Goal: Task Accomplishment & Management: Manage account settings

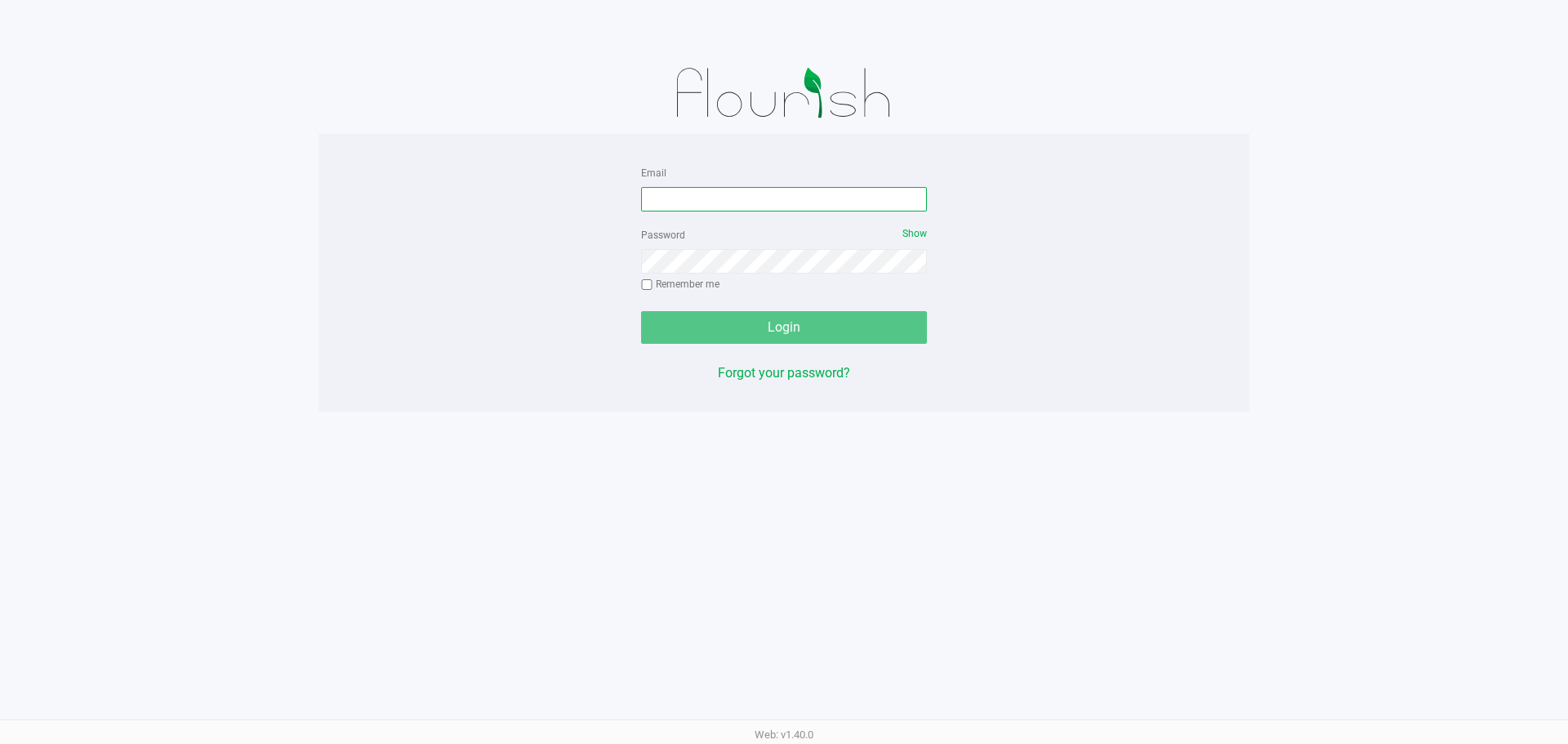
click at [726, 198] on input "Email" at bounding box center [784, 199] width 286 height 25
type input "[EMAIL_ADDRESS][DOMAIN_NAME]"
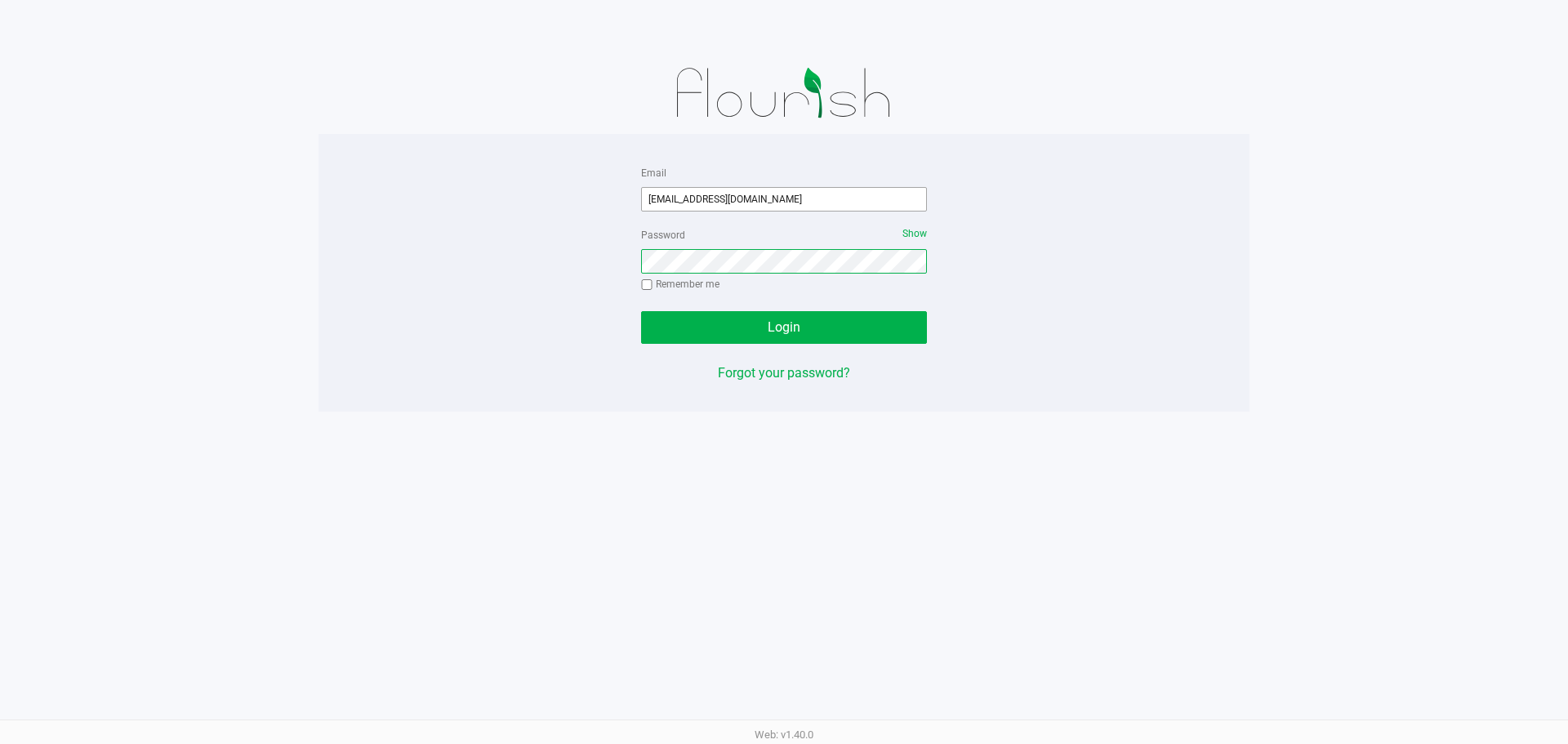
click at [641, 312] on button "Login" at bounding box center [784, 328] width 286 height 33
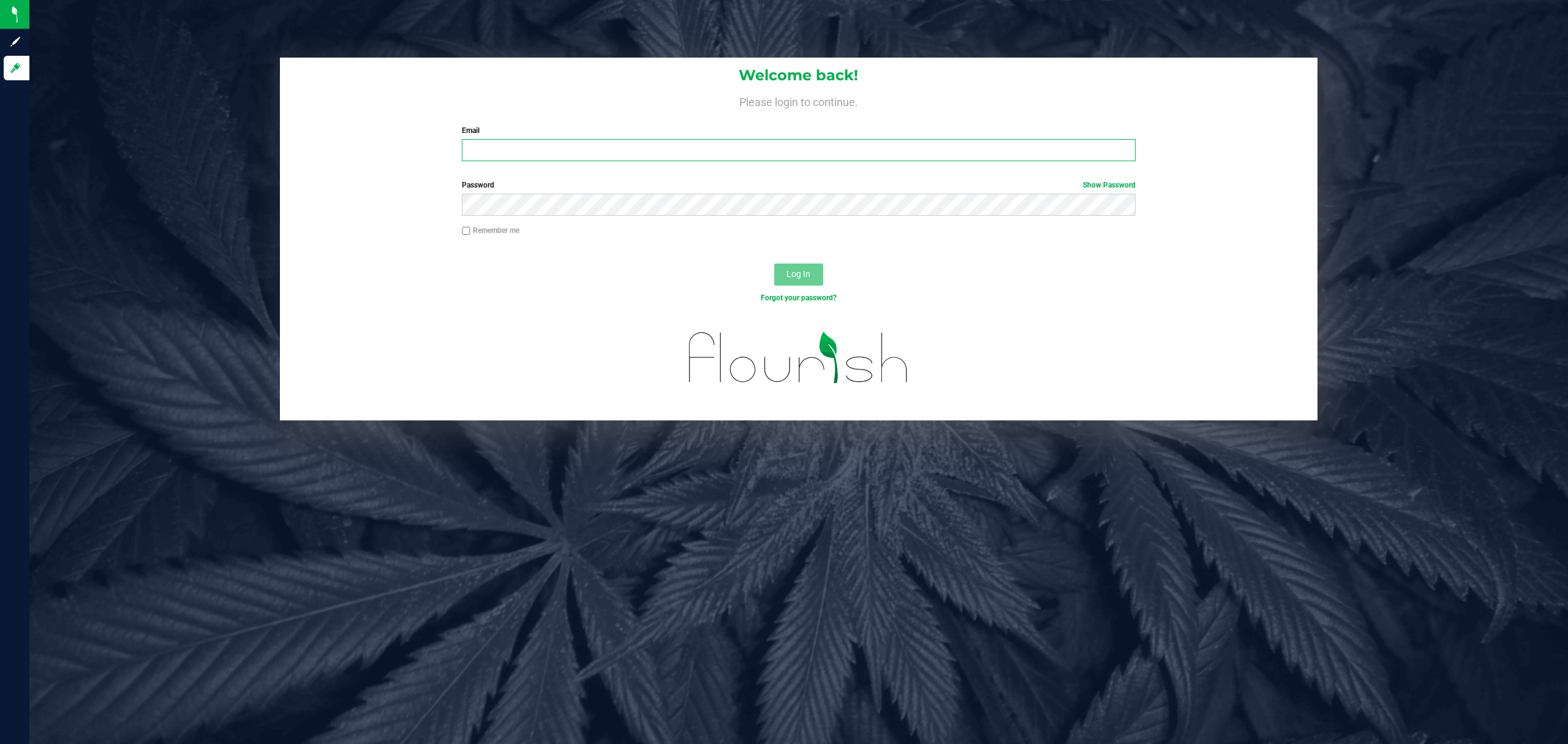
click at [524, 156] on input "Email" at bounding box center [798, 150] width 674 height 22
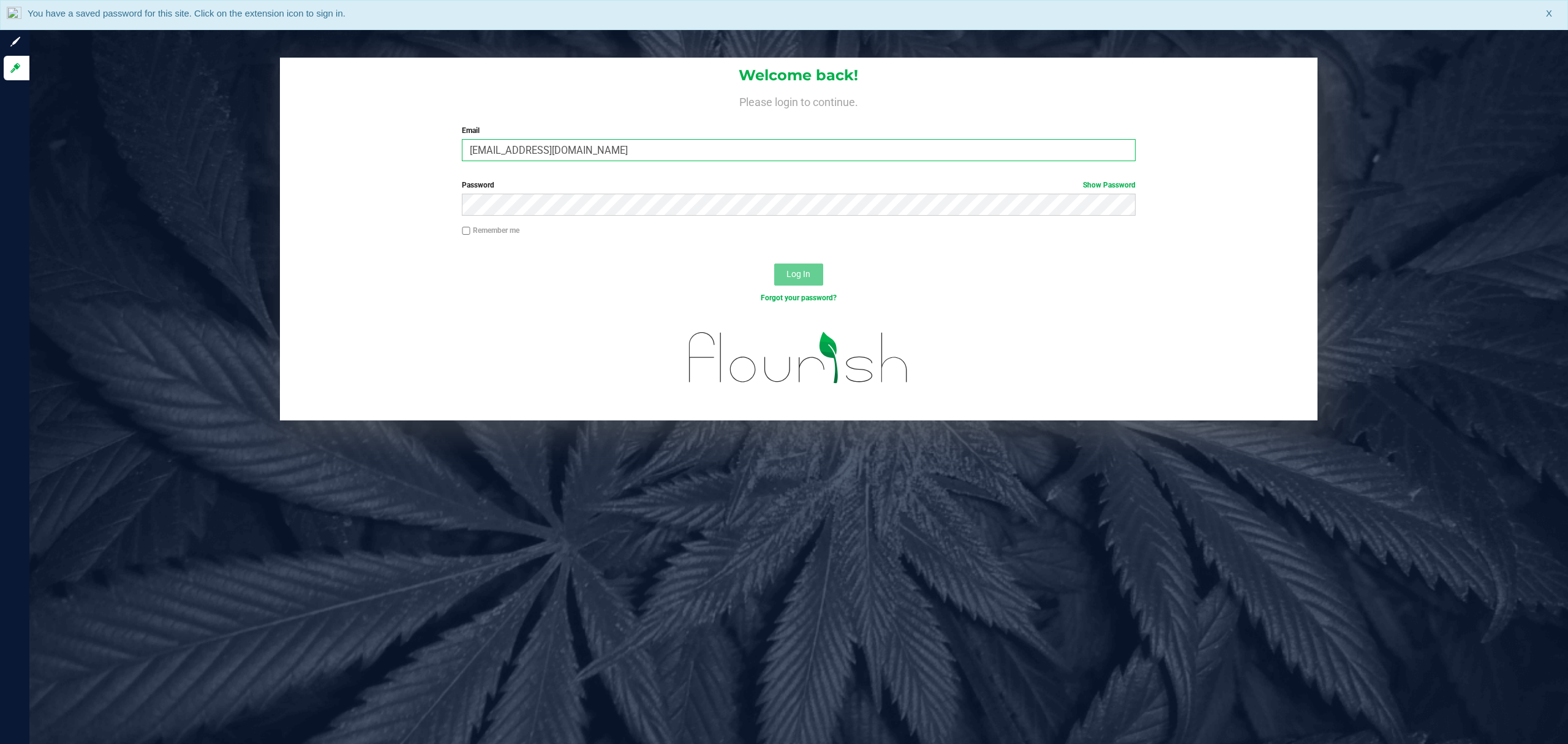
type input "[EMAIL_ADDRESS][DOMAIN_NAME]"
click at [774, 264] on button "Log In" at bounding box center [798, 275] width 49 height 22
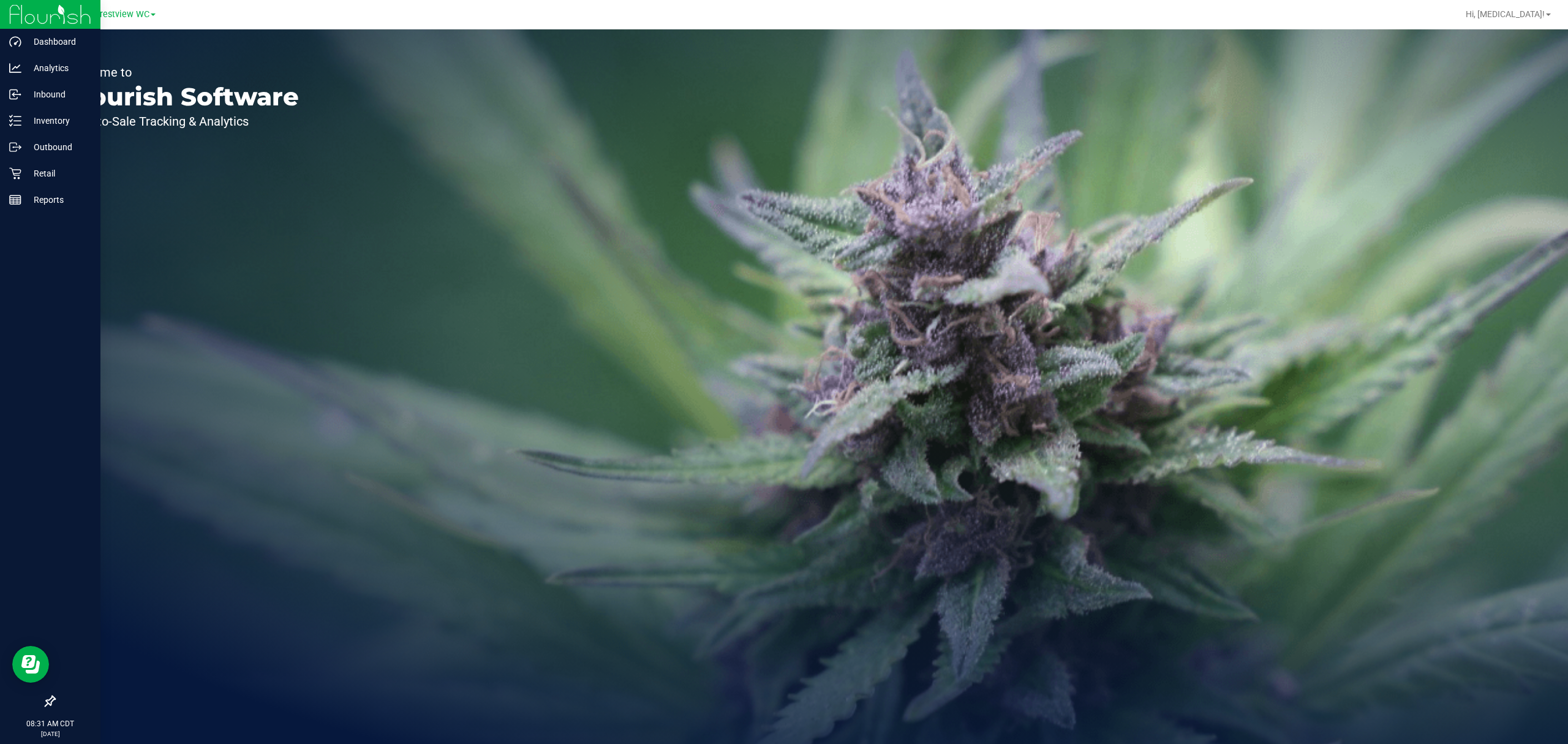
click at [57, 707] on div at bounding box center [50, 701] width 100 height 24
click at [52, 704] on icon at bounding box center [50, 701] width 12 height 12
click at [44, 702] on input "checkbox" at bounding box center [44, 702] width 0 height 0
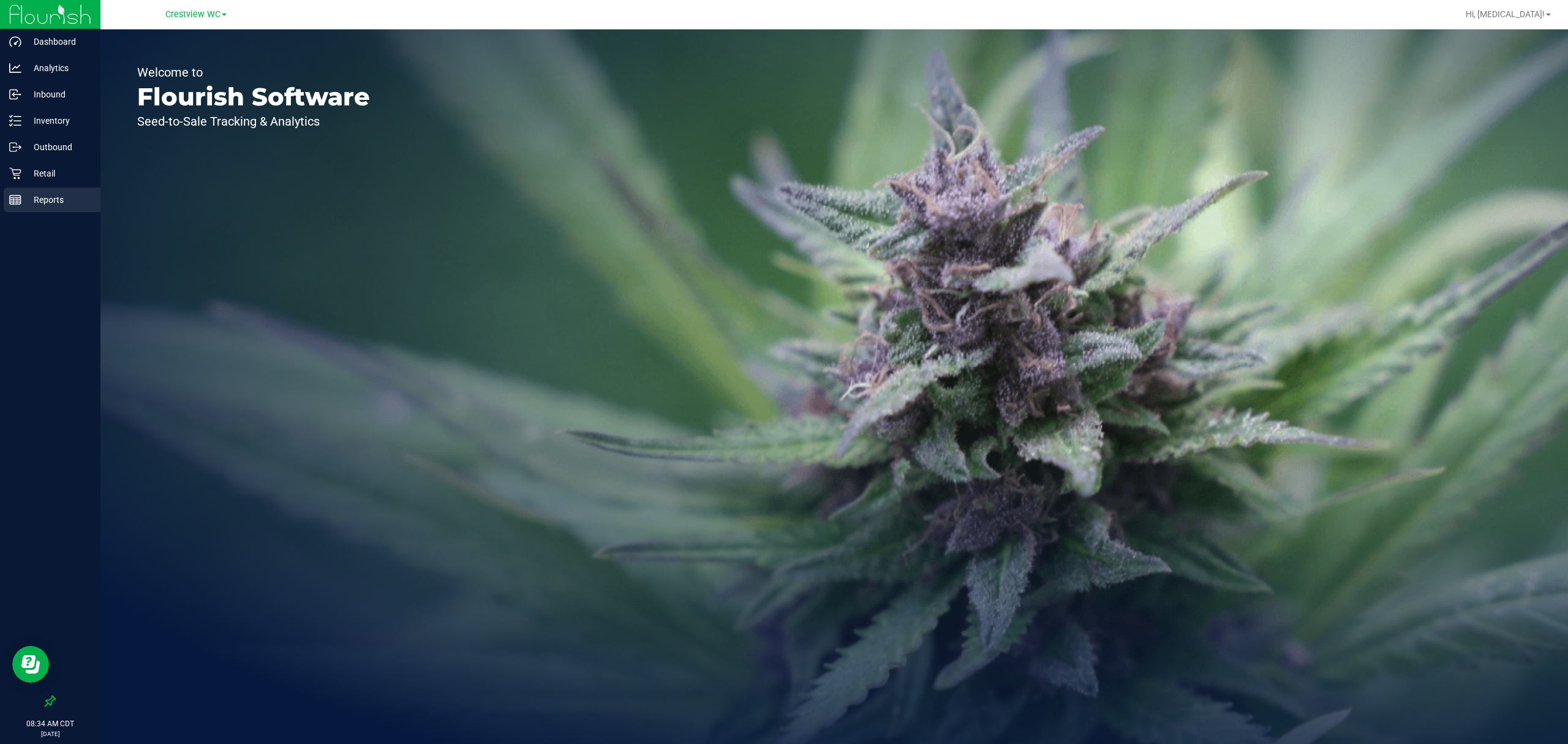
click at [51, 188] on div "Reports" at bounding box center [52, 200] width 97 height 25
click at [54, 177] on p "Retail" at bounding box center [58, 174] width 74 height 15
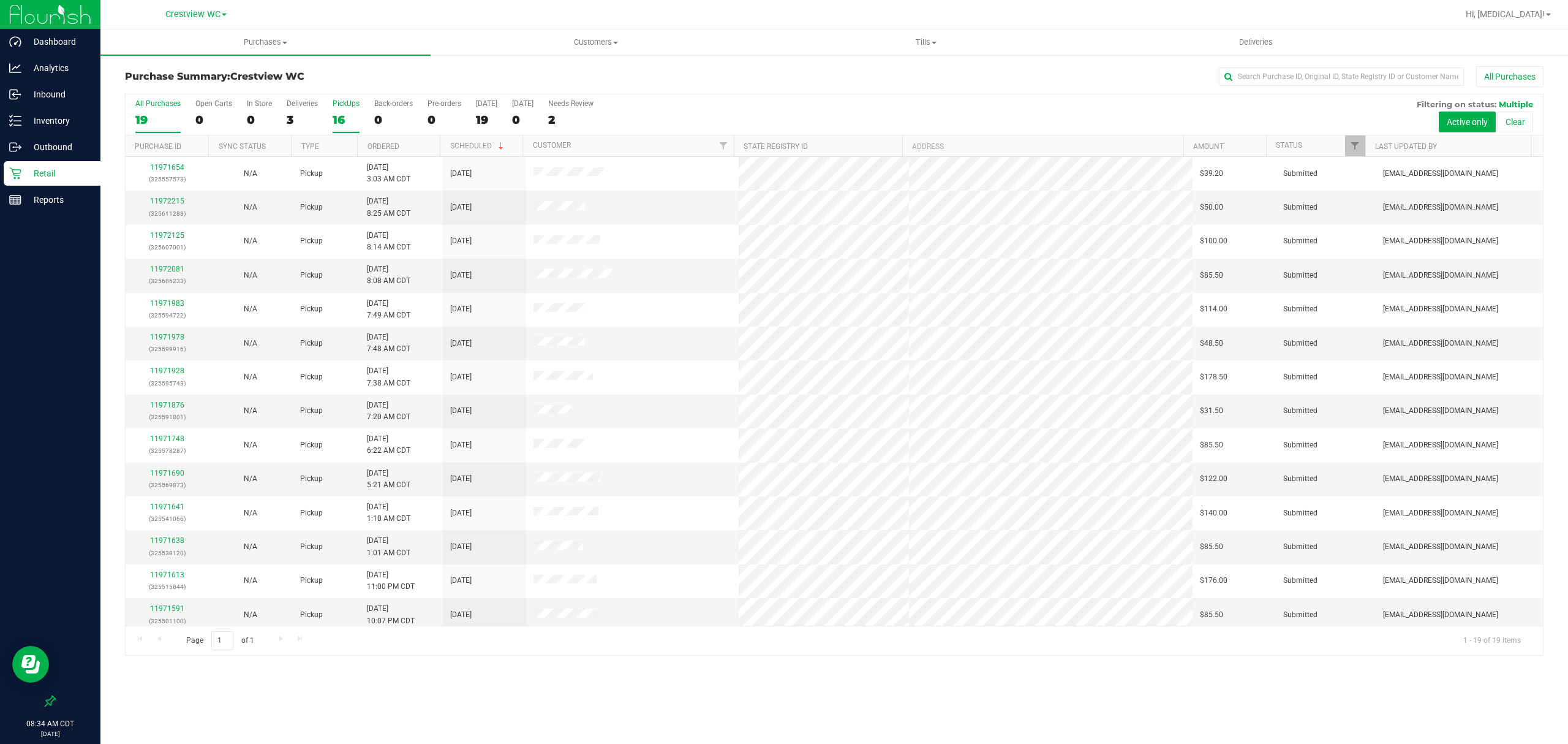
click at [335, 107] on div "PickUps" at bounding box center [346, 104] width 27 height 9
click at [0, 0] on input "PickUps 16" at bounding box center [0, 0] width 0 height 0
click at [920, 39] on span "Tills" at bounding box center [926, 42] width 329 height 11
click at [897, 69] on li "Manage tills" at bounding box center [926, 74] width 330 height 15
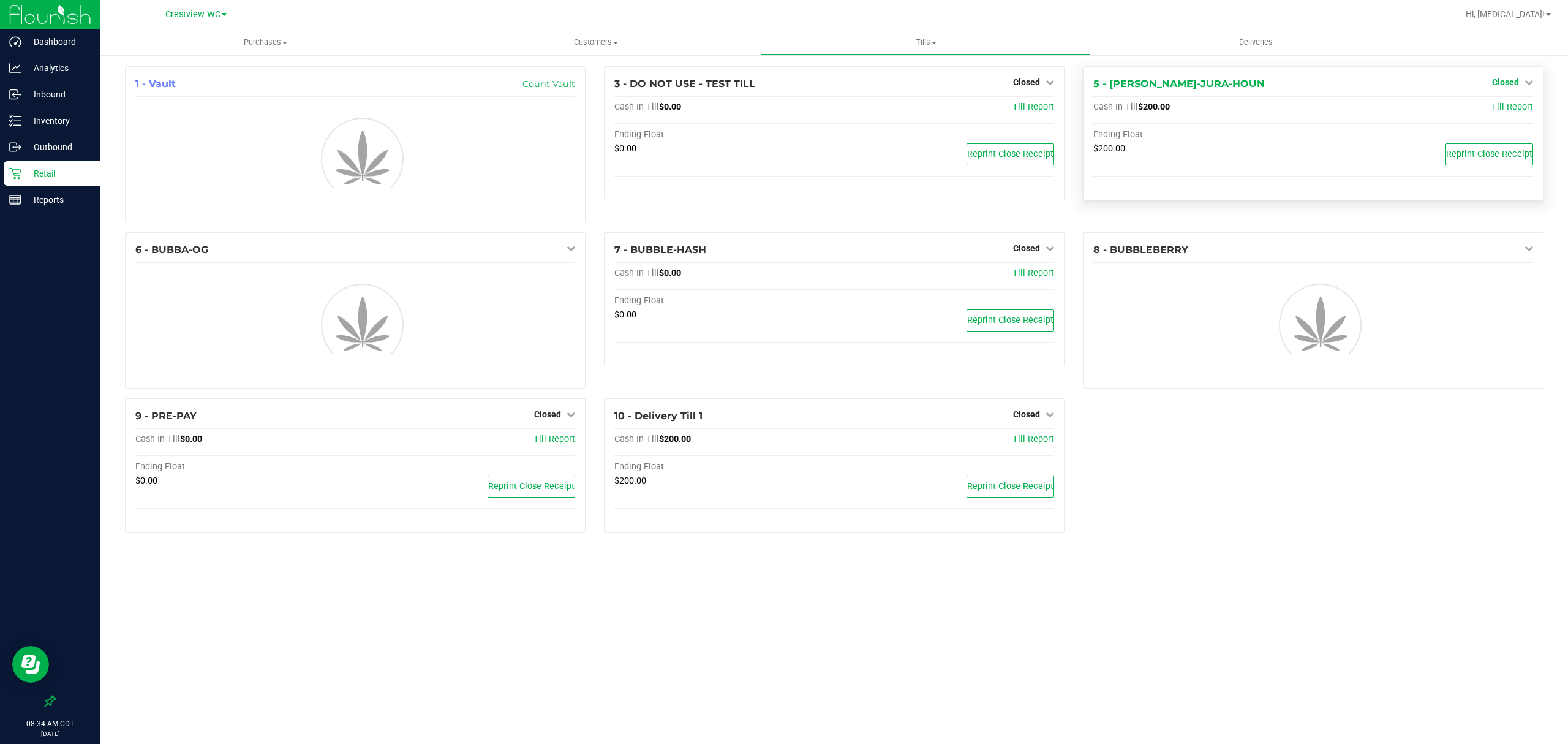
click at [1515, 79] on span "Closed" at bounding box center [1505, 82] width 27 height 10
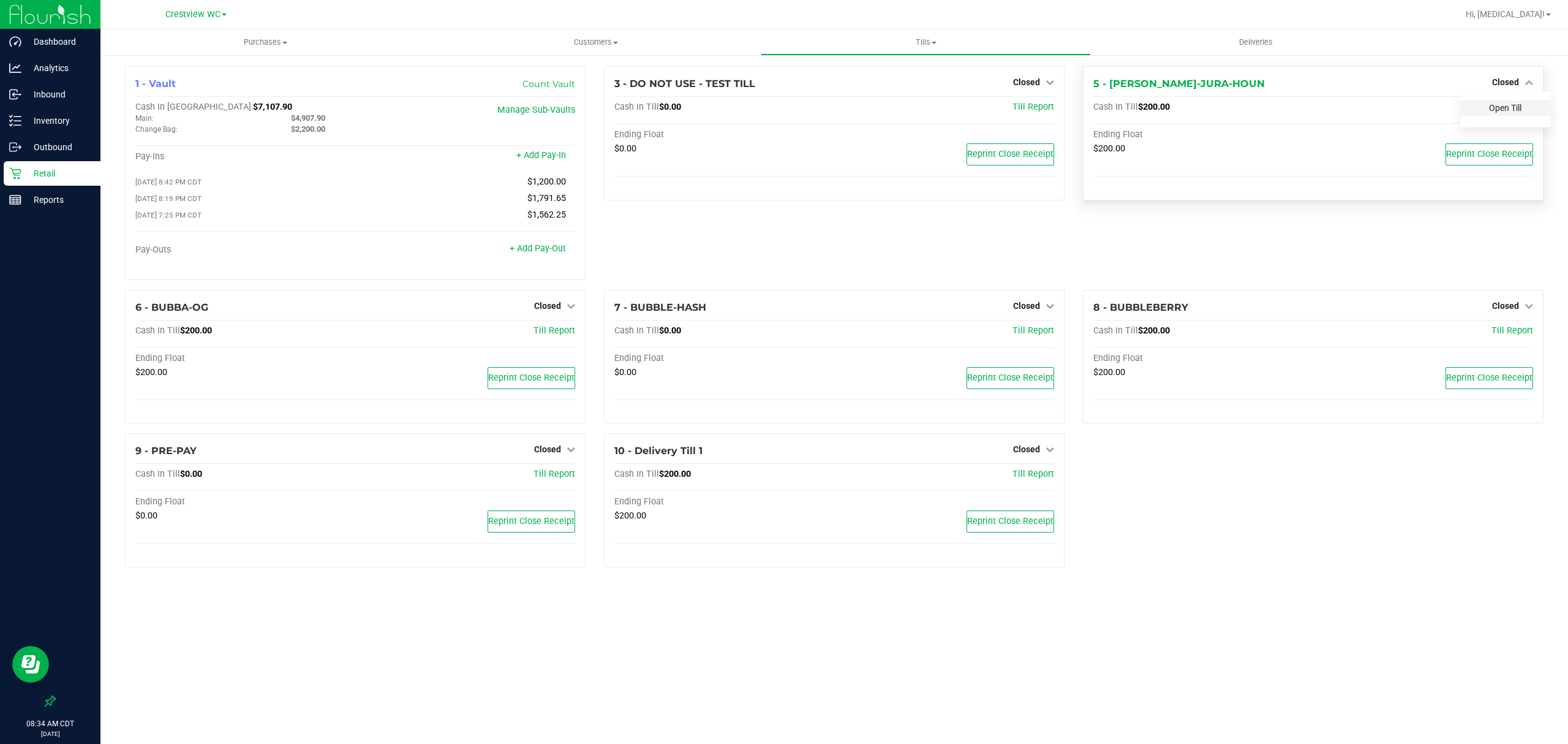
click at [1510, 105] on link "Open Till" at bounding box center [1505, 108] width 32 height 10
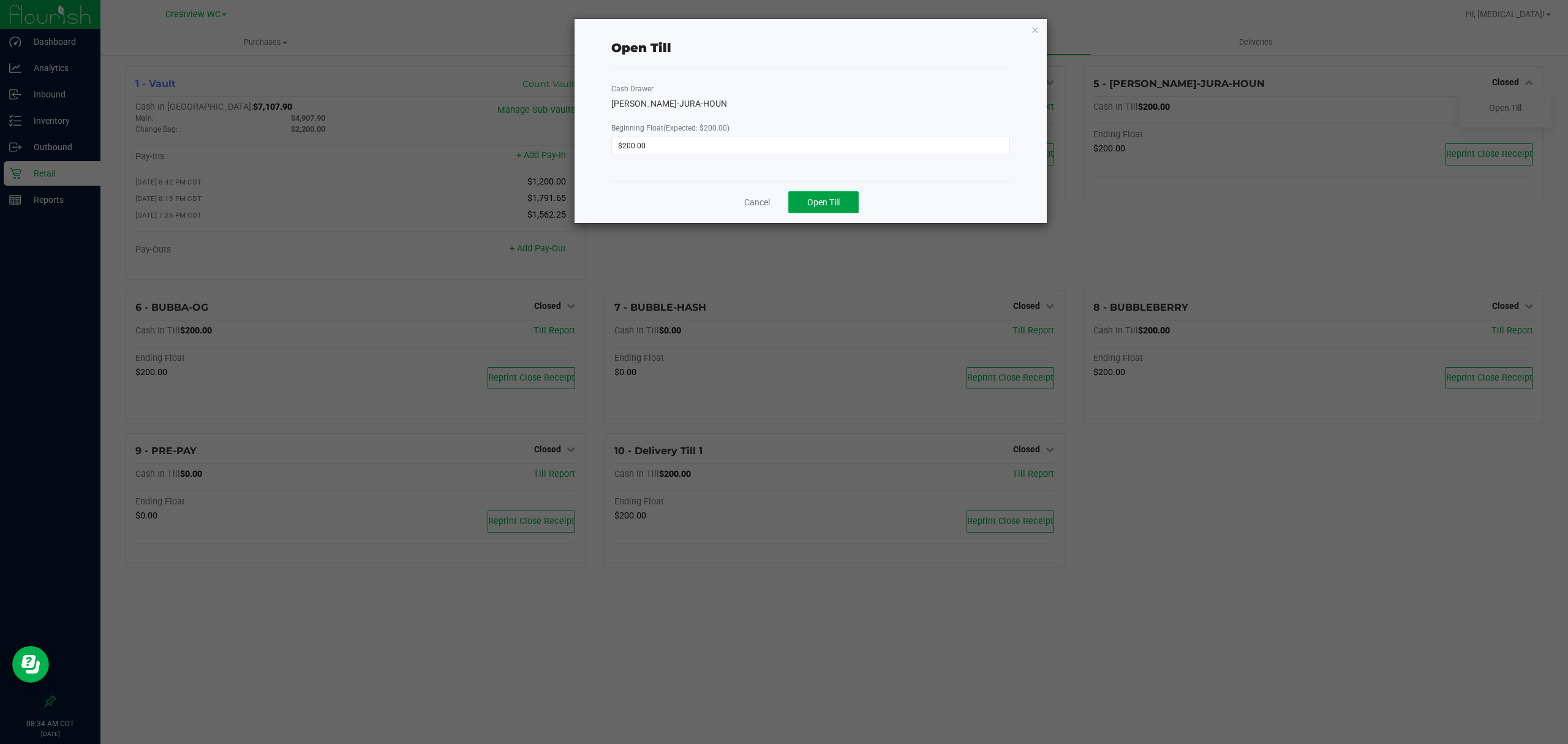
click at [814, 203] on span "Open Till" at bounding box center [824, 202] width 32 height 10
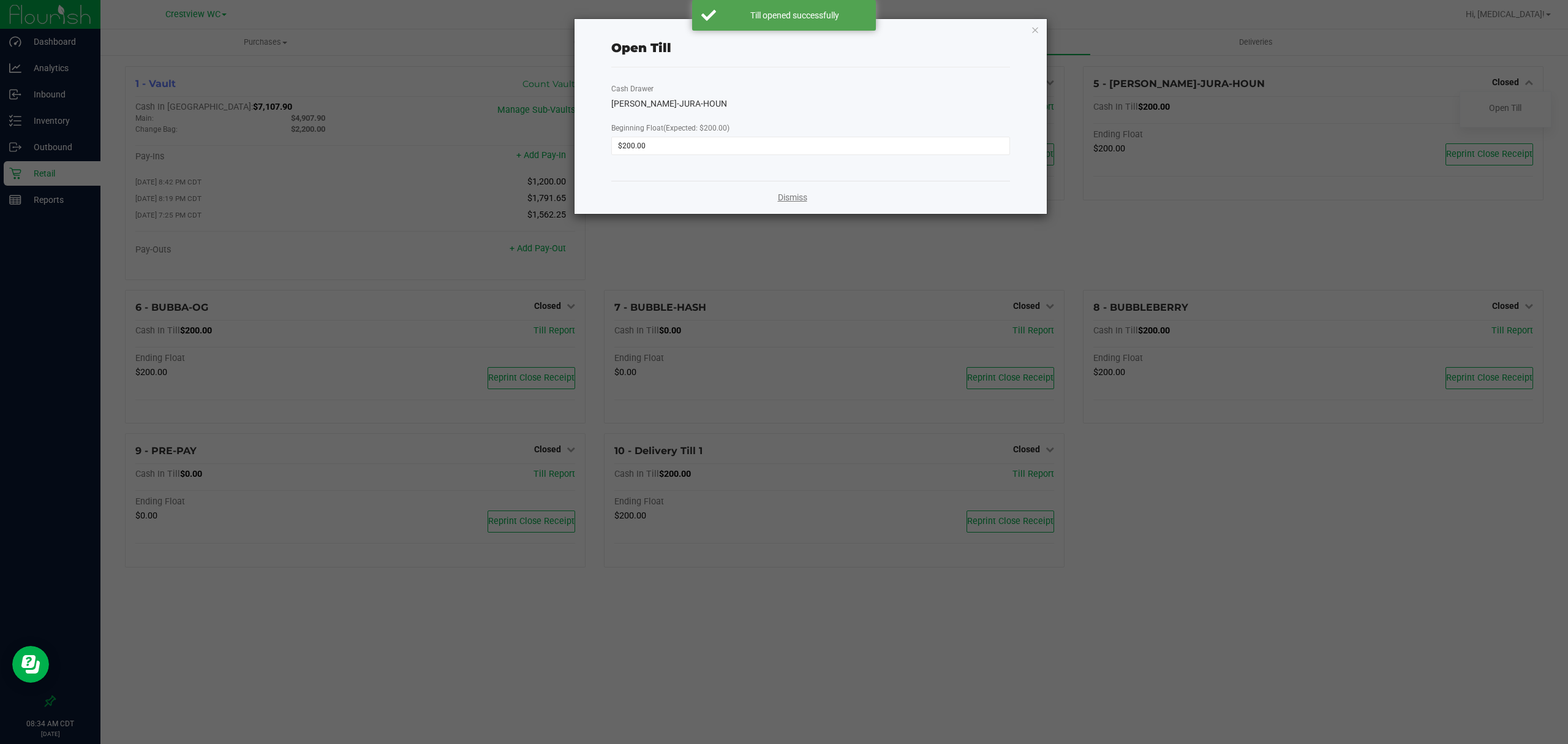
click at [797, 192] on link "Dismiss" at bounding box center [792, 197] width 29 height 13
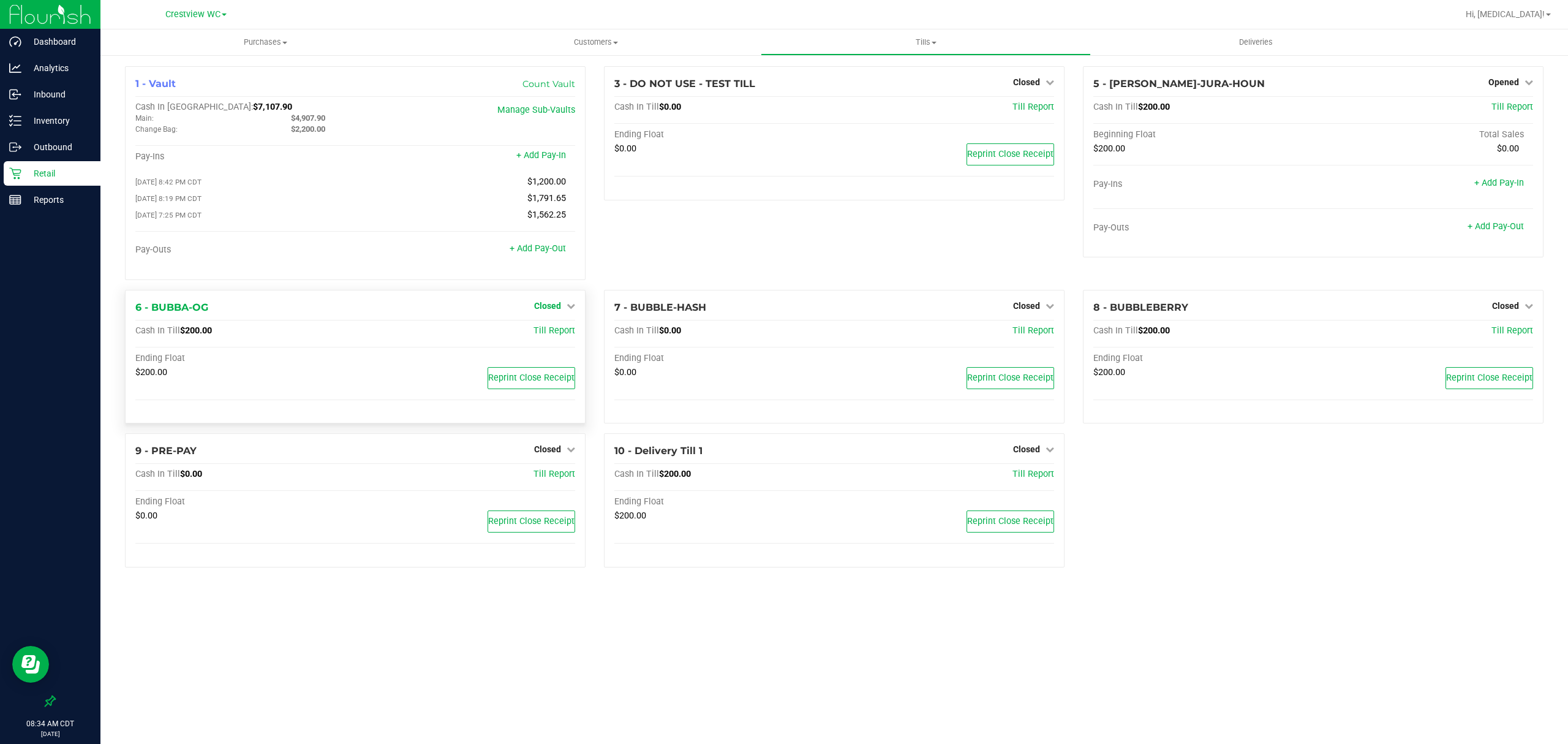
click at [564, 311] on link "Closed" at bounding box center [555, 306] width 41 height 10
click at [561, 332] on link "Open Till" at bounding box center [547, 331] width 32 height 10
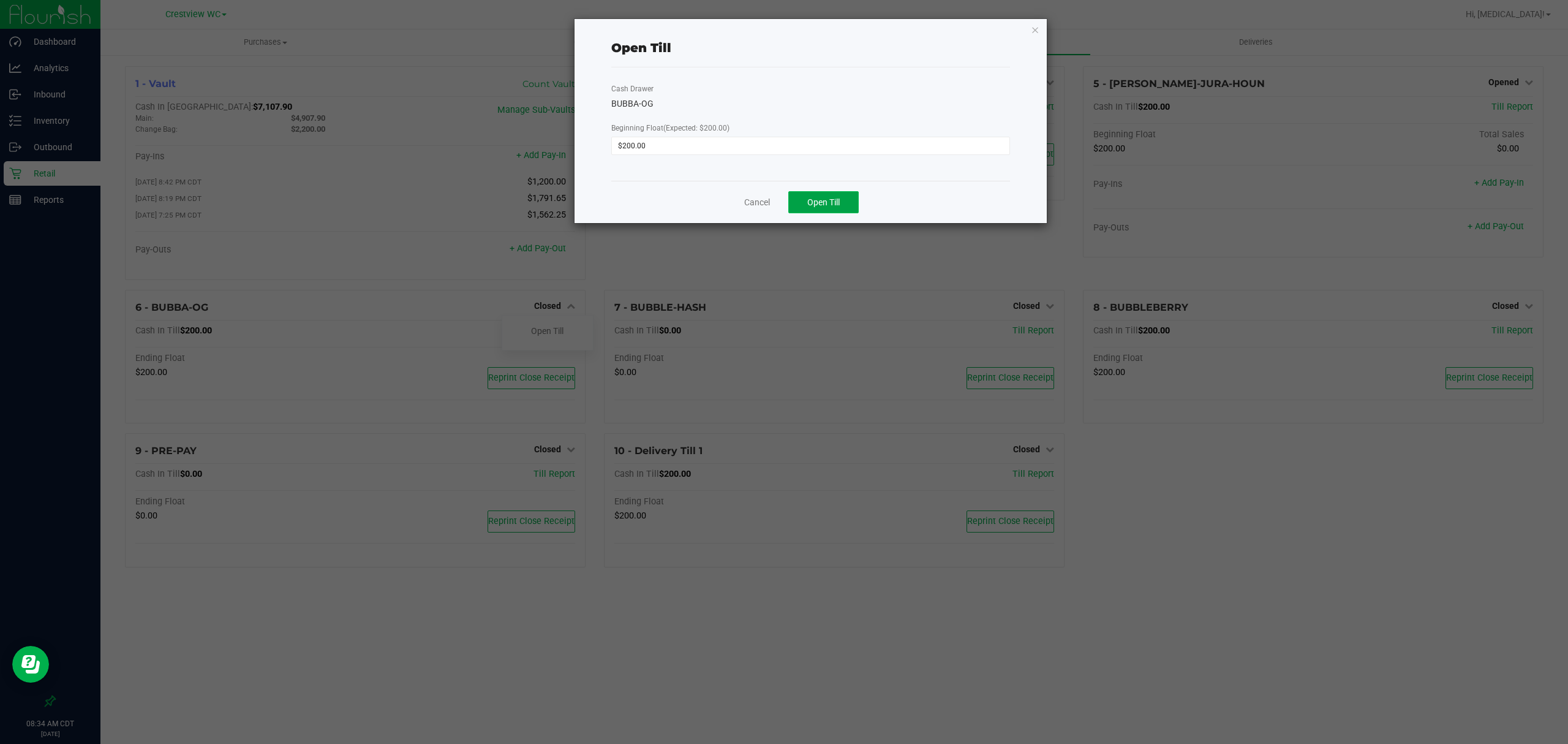
click at [833, 204] on span "Open Till" at bounding box center [824, 202] width 32 height 10
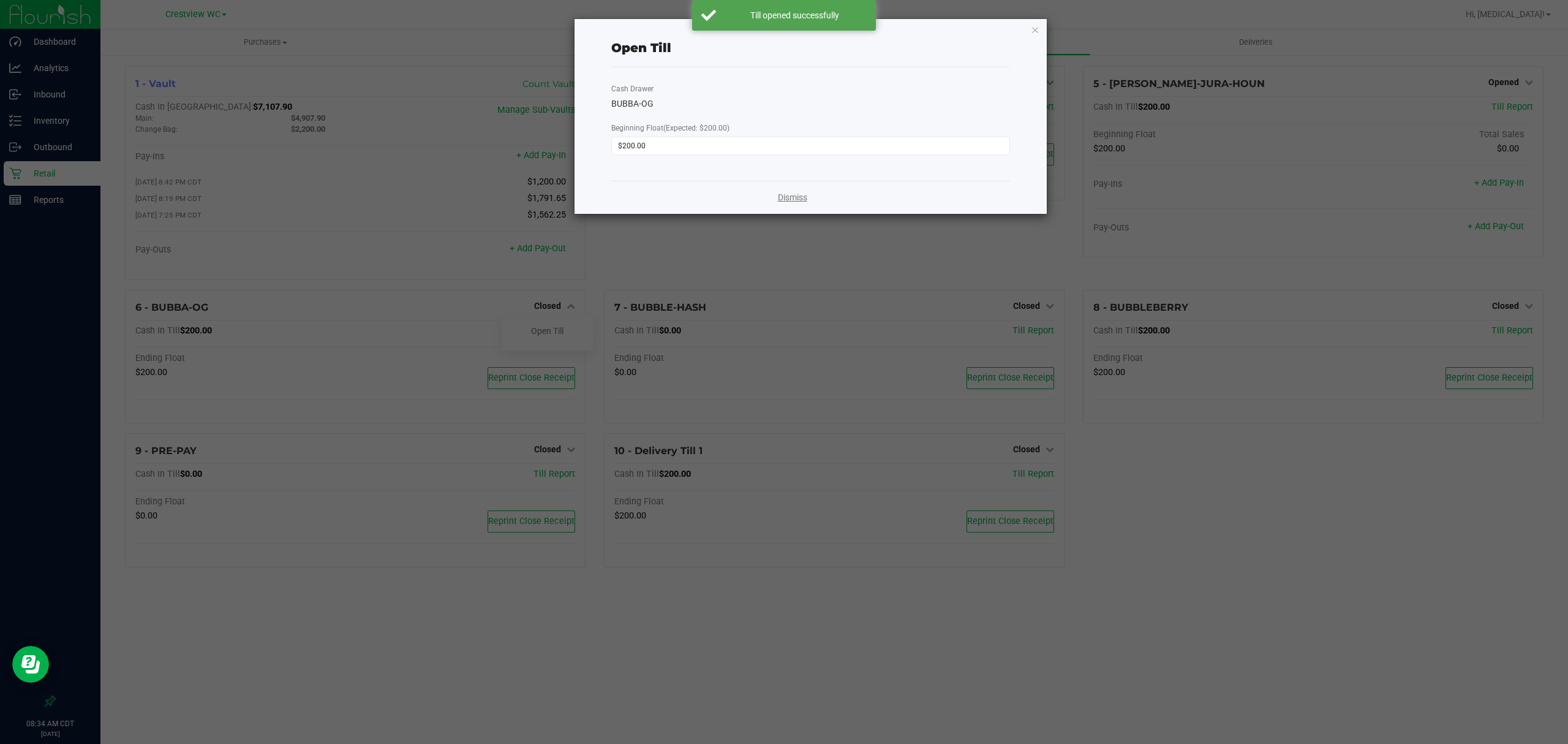
click at [790, 197] on link "Dismiss" at bounding box center [792, 197] width 29 height 13
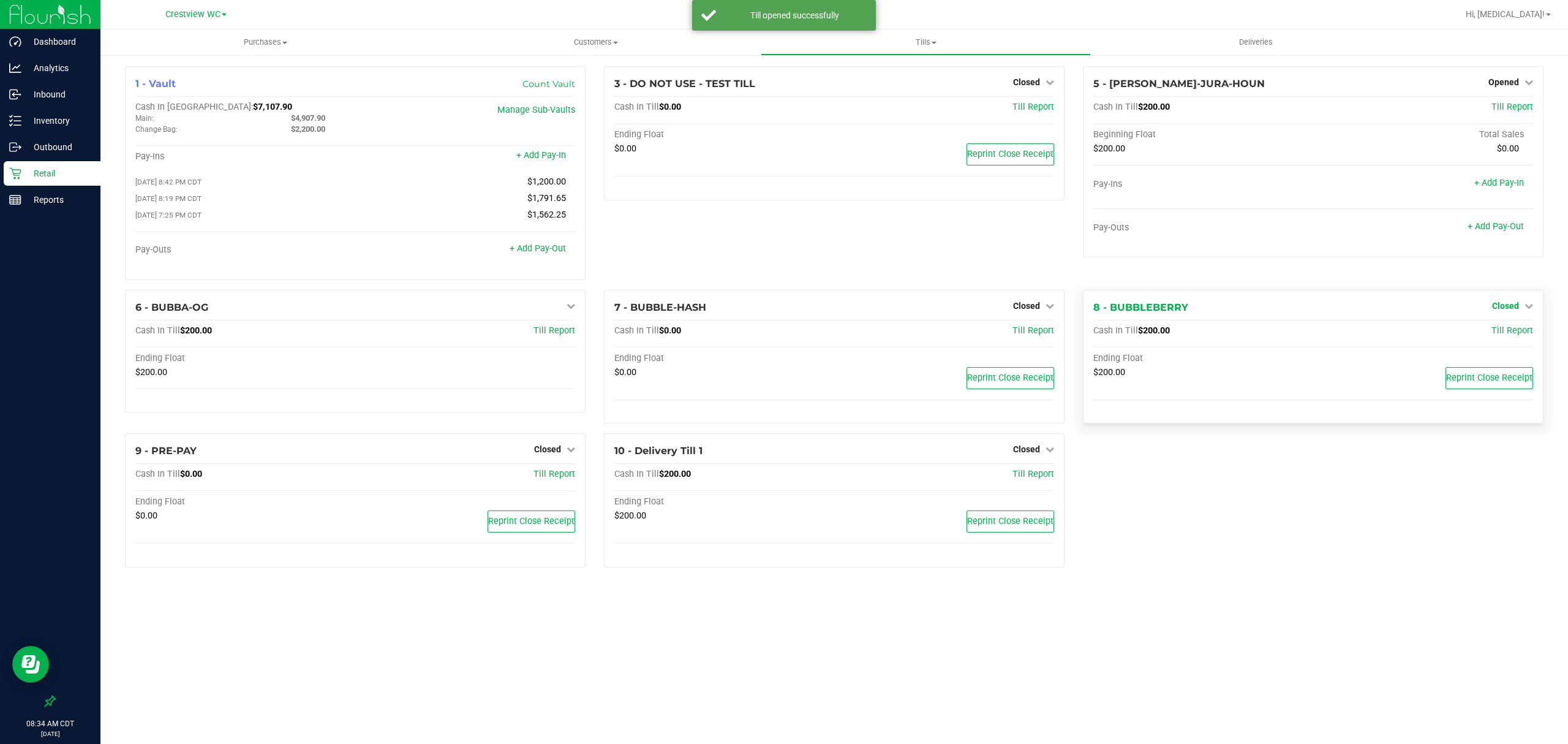
click at [1517, 309] on span "Closed" at bounding box center [1505, 306] width 27 height 10
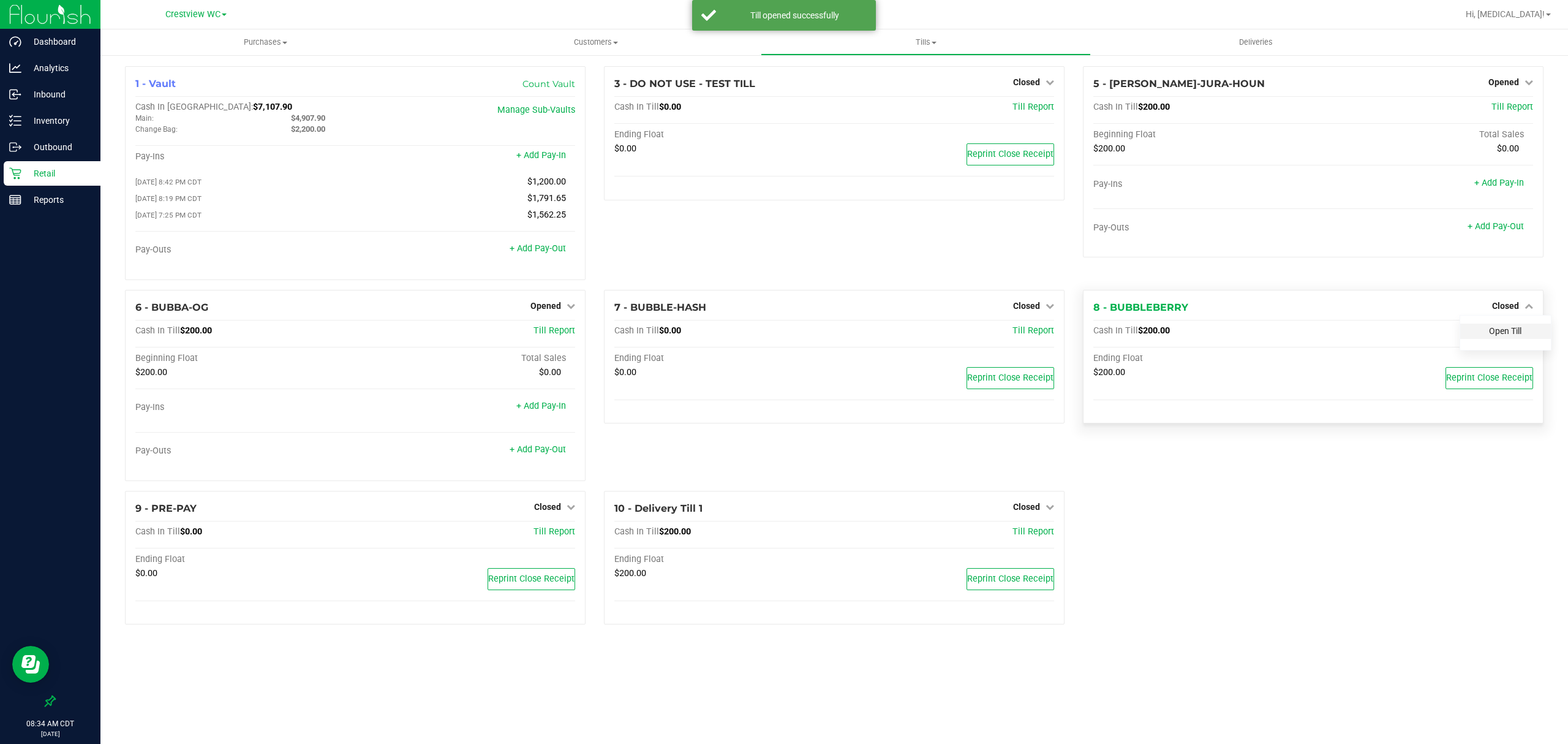
click at [1494, 336] on link "Open Till" at bounding box center [1505, 331] width 32 height 10
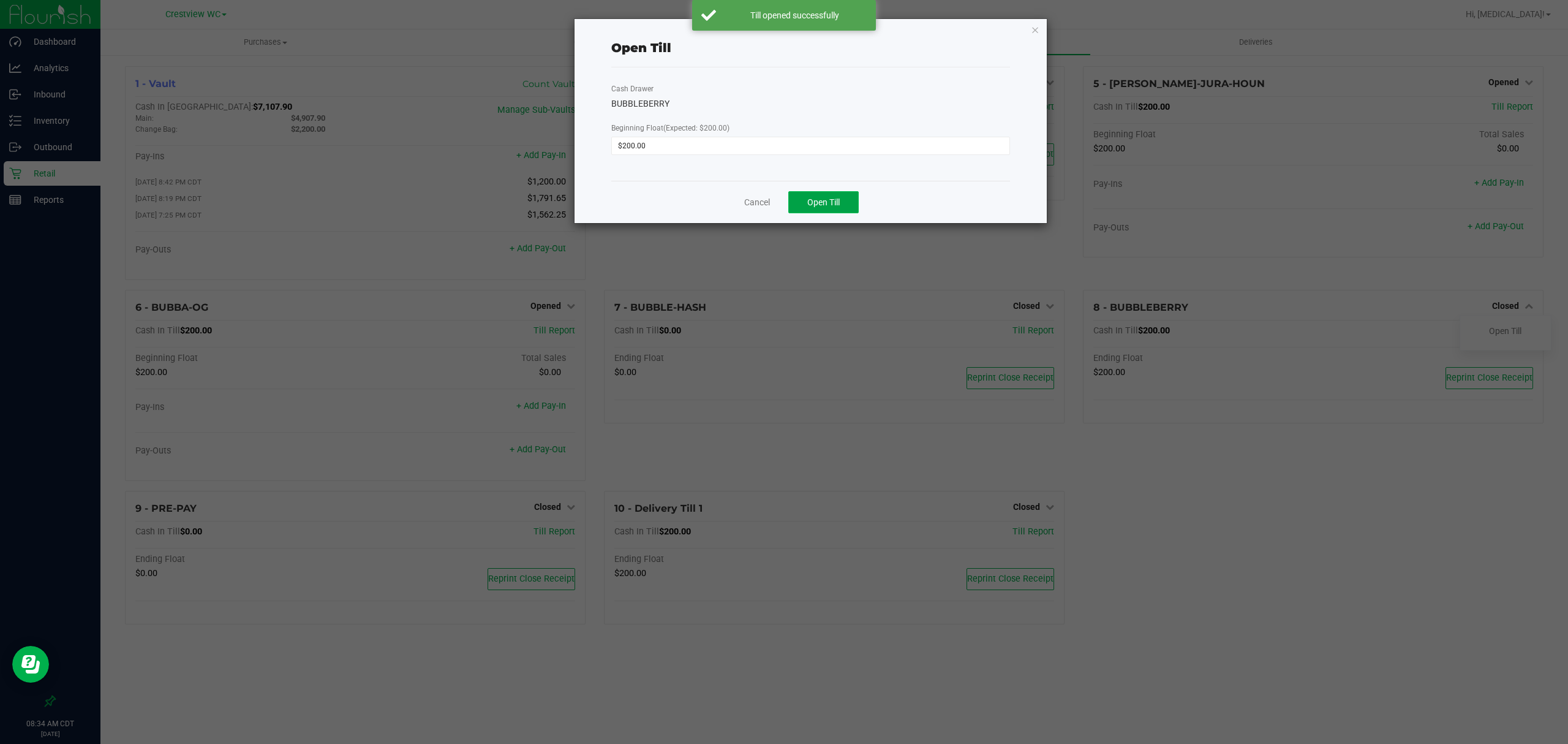
click at [839, 200] on span "Open Till" at bounding box center [824, 202] width 32 height 10
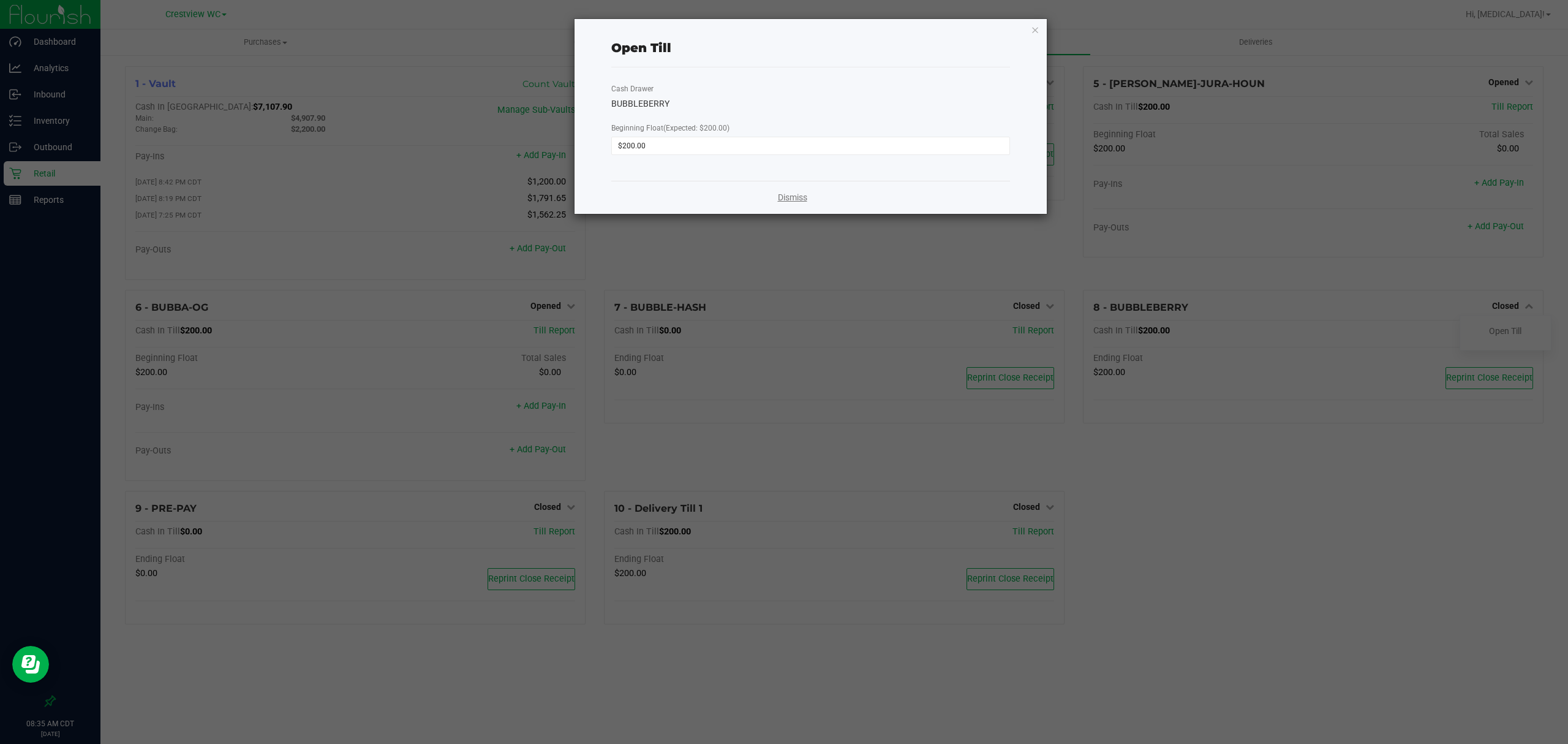
click at [802, 193] on link "Dismiss" at bounding box center [792, 197] width 29 height 13
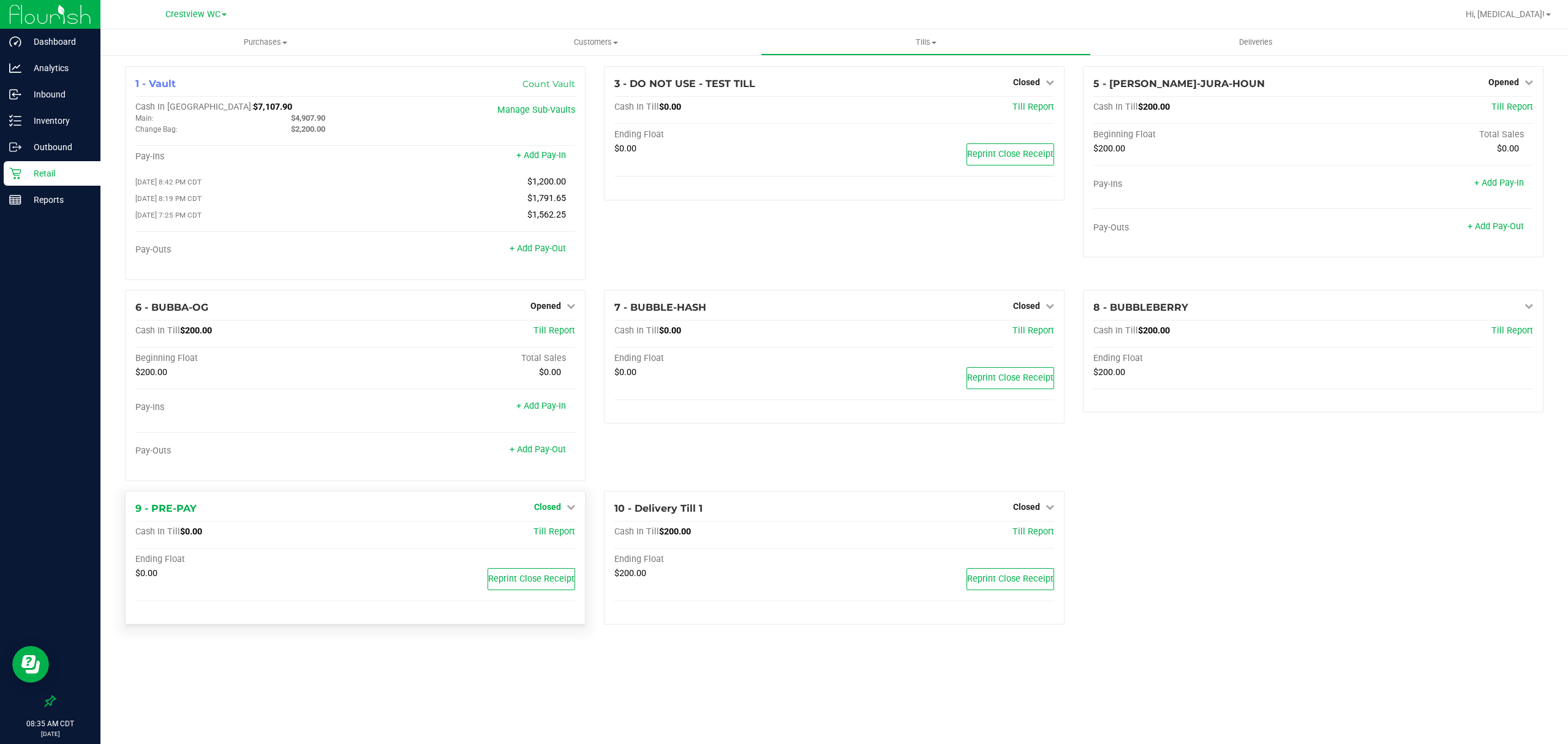
click at [560, 512] on span "Closed" at bounding box center [547, 507] width 27 height 10
click at [562, 537] on link "Open Till" at bounding box center [547, 532] width 32 height 10
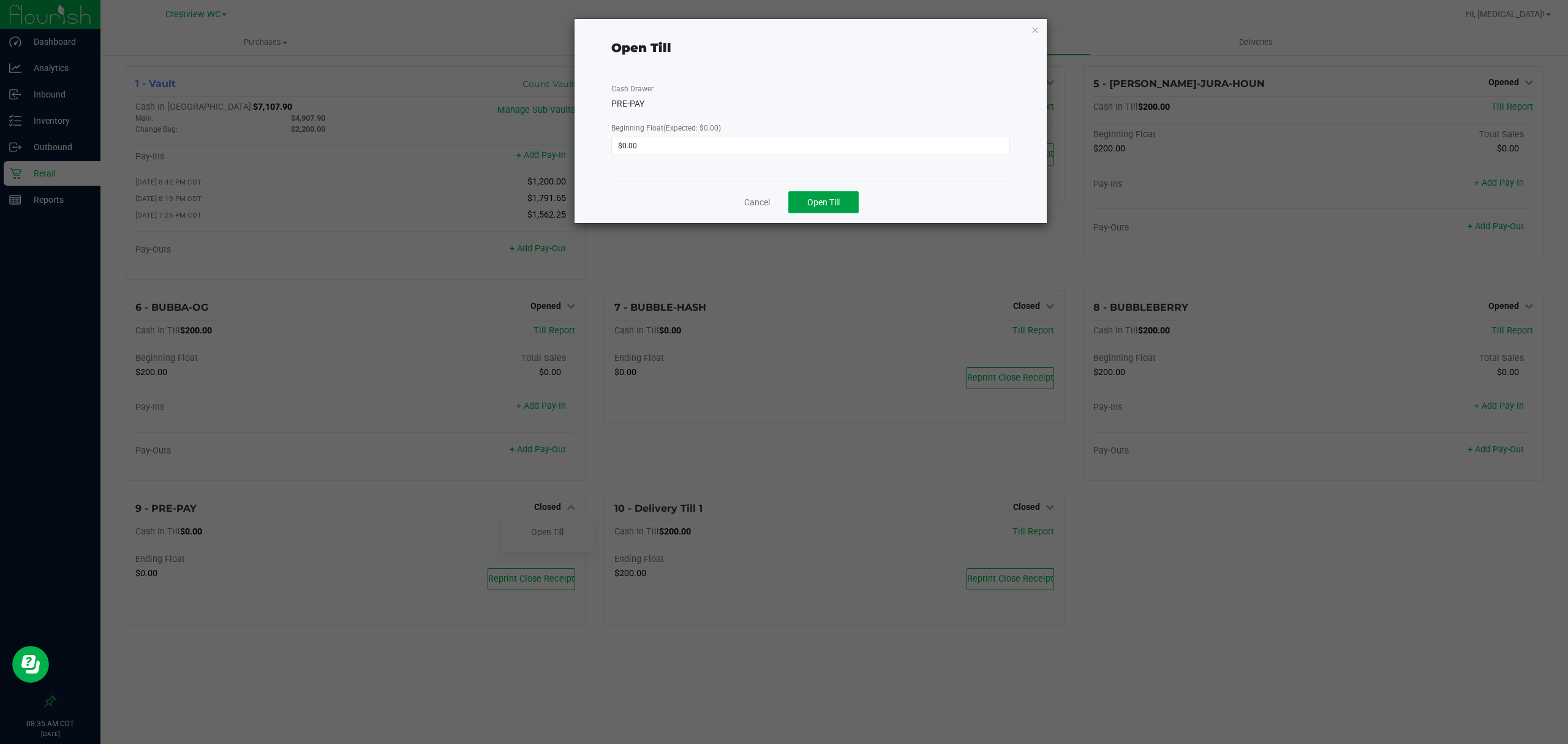
click at [829, 209] on button "Open Till" at bounding box center [824, 202] width 71 height 22
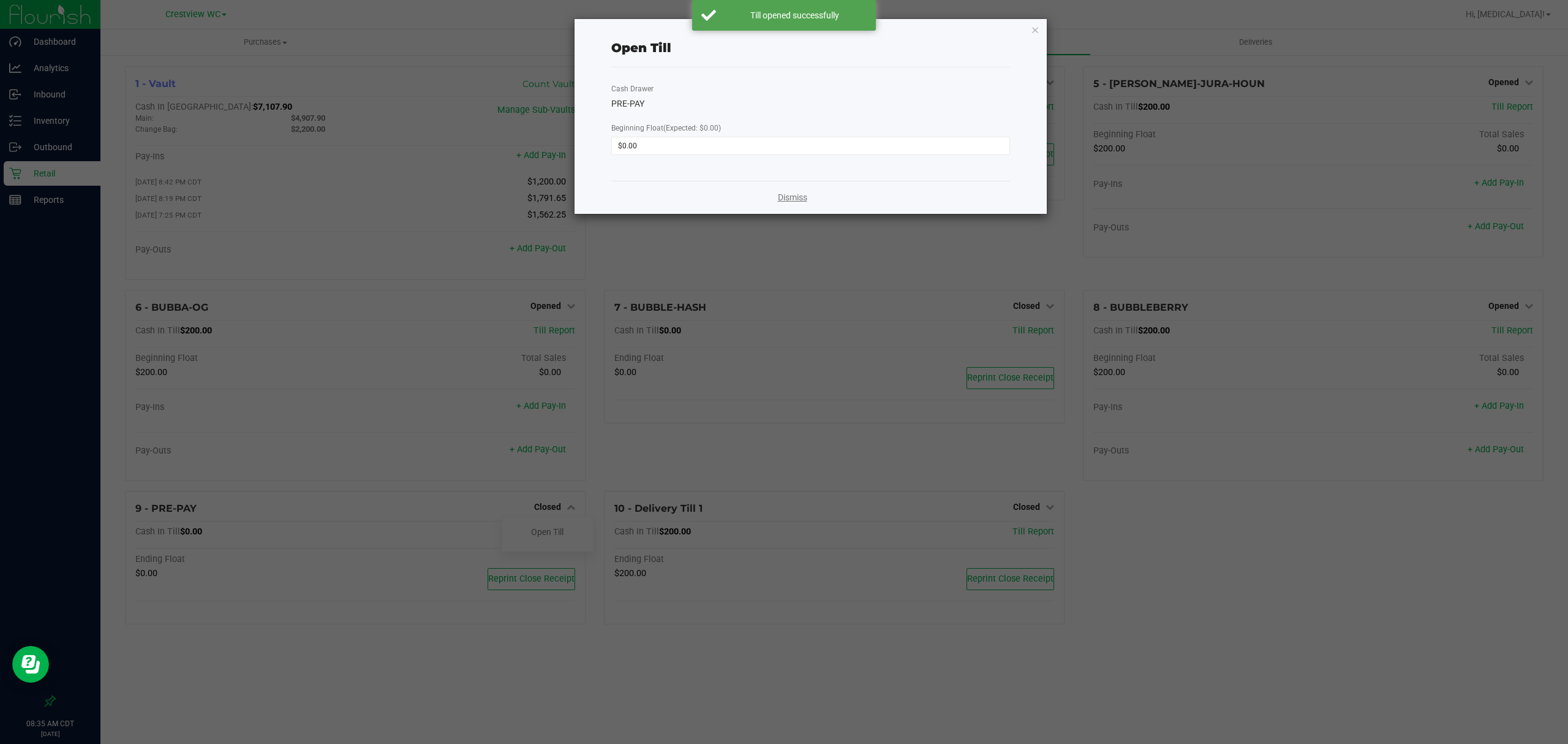
click at [798, 198] on link "Dismiss" at bounding box center [792, 197] width 29 height 13
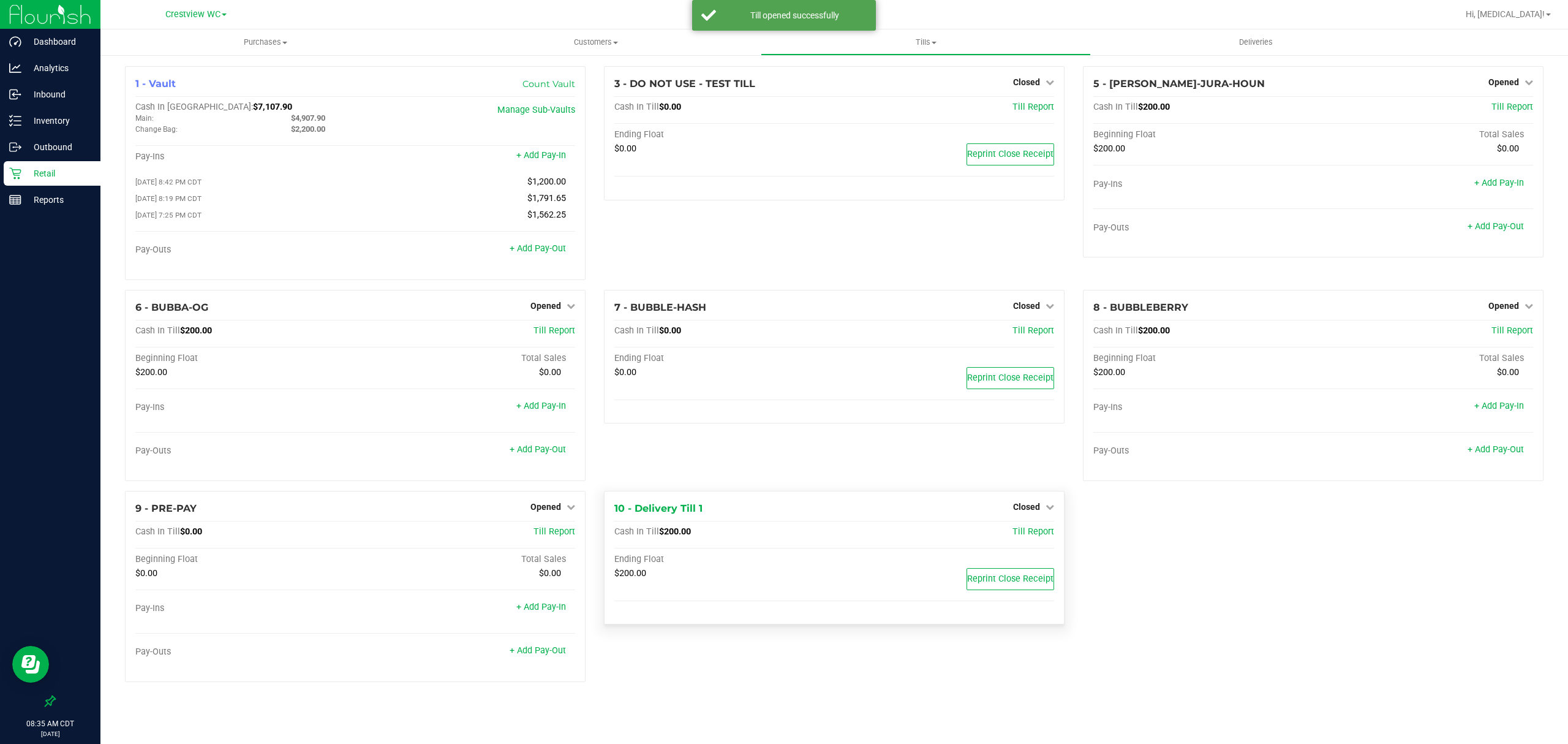
click at [1022, 505] on div "Closed" at bounding box center [1034, 507] width 41 height 15
click at [1031, 511] on span "Closed" at bounding box center [1026, 507] width 27 height 10
click at [1022, 533] on link "Open Till" at bounding box center [1026, 532] width 32 height 10
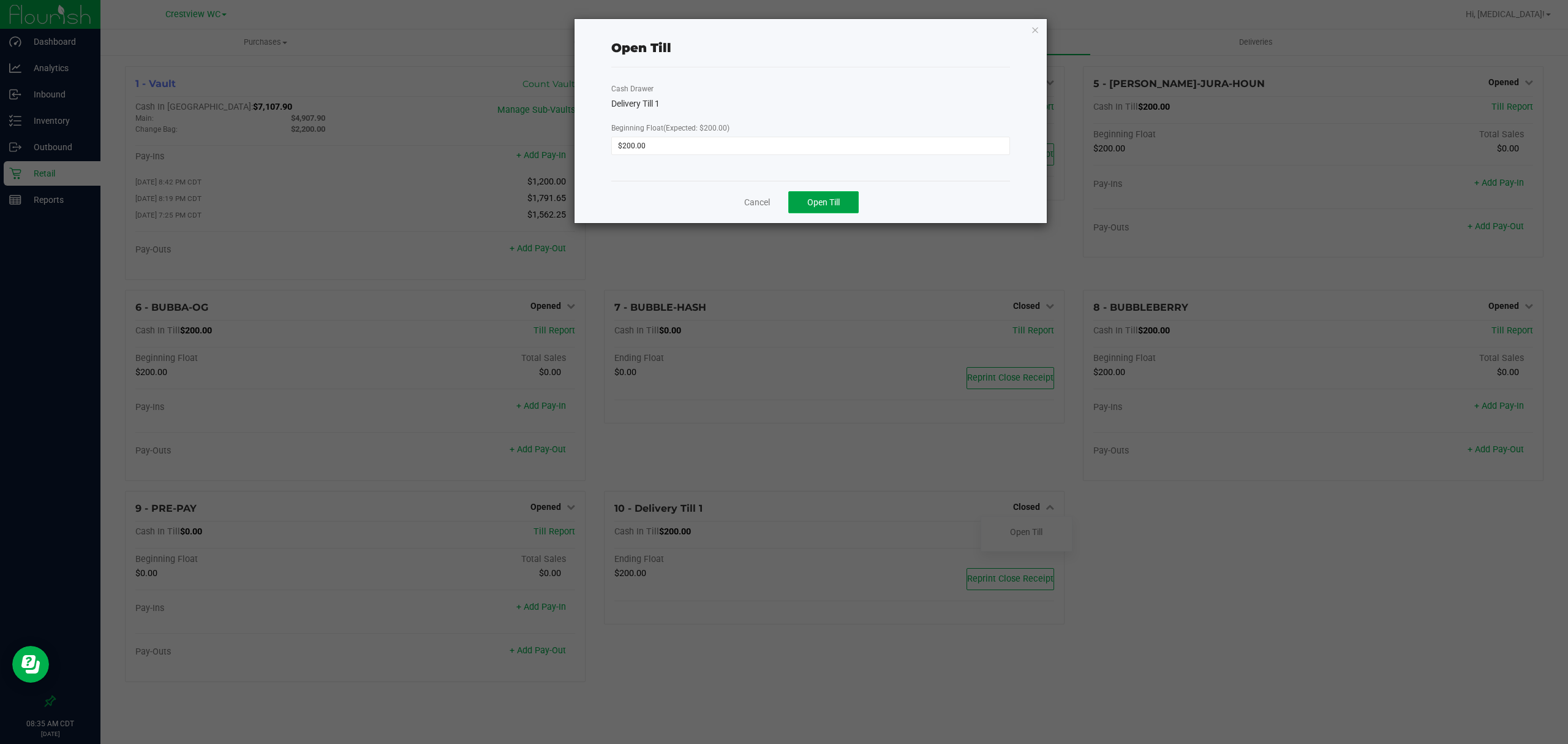
click at [819, 202] on span "Open Till" at bounding box center [824, 202] width 32 height 10
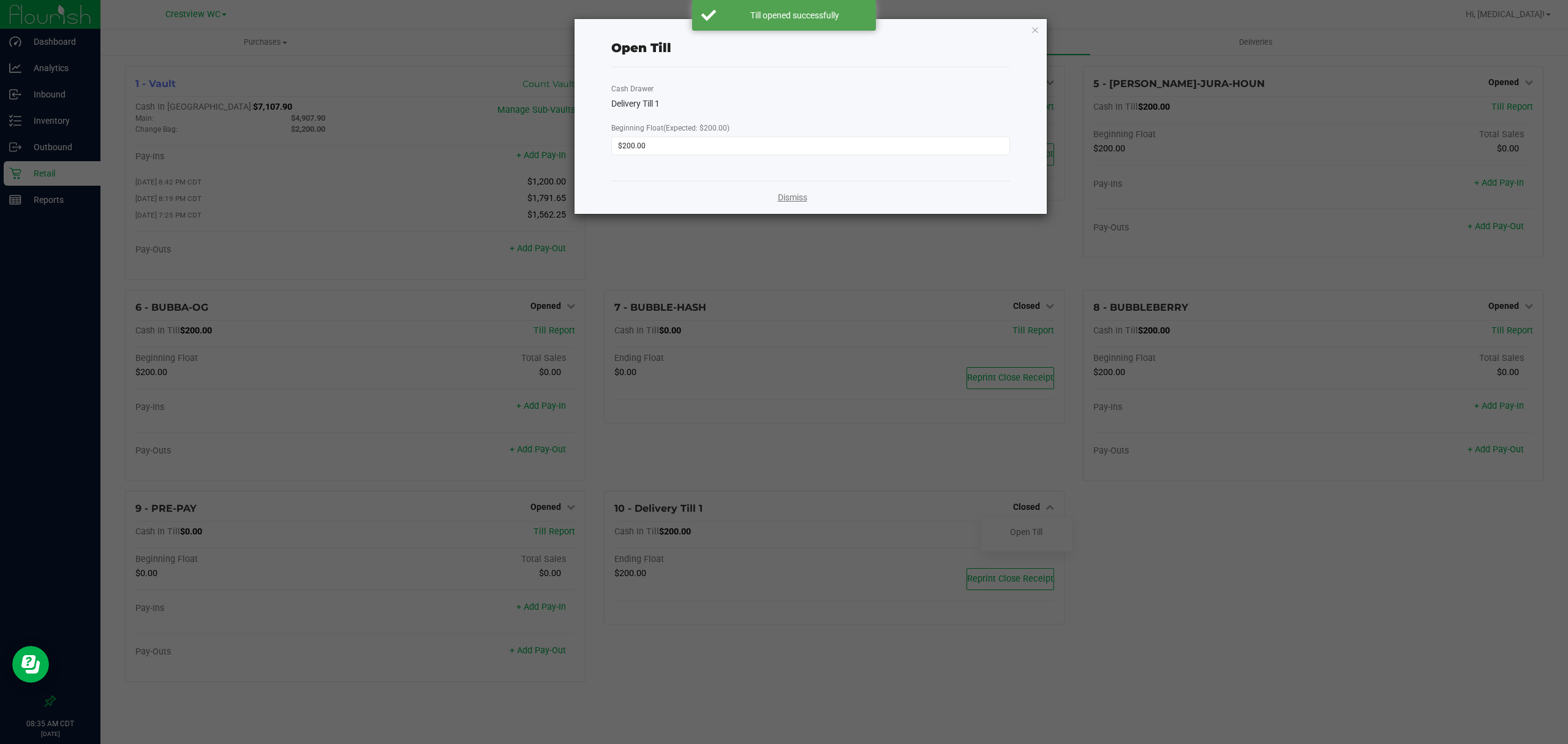
click at [789, 195] on link "Dismiss" at bounding box center [792, 197] width 29 height 13
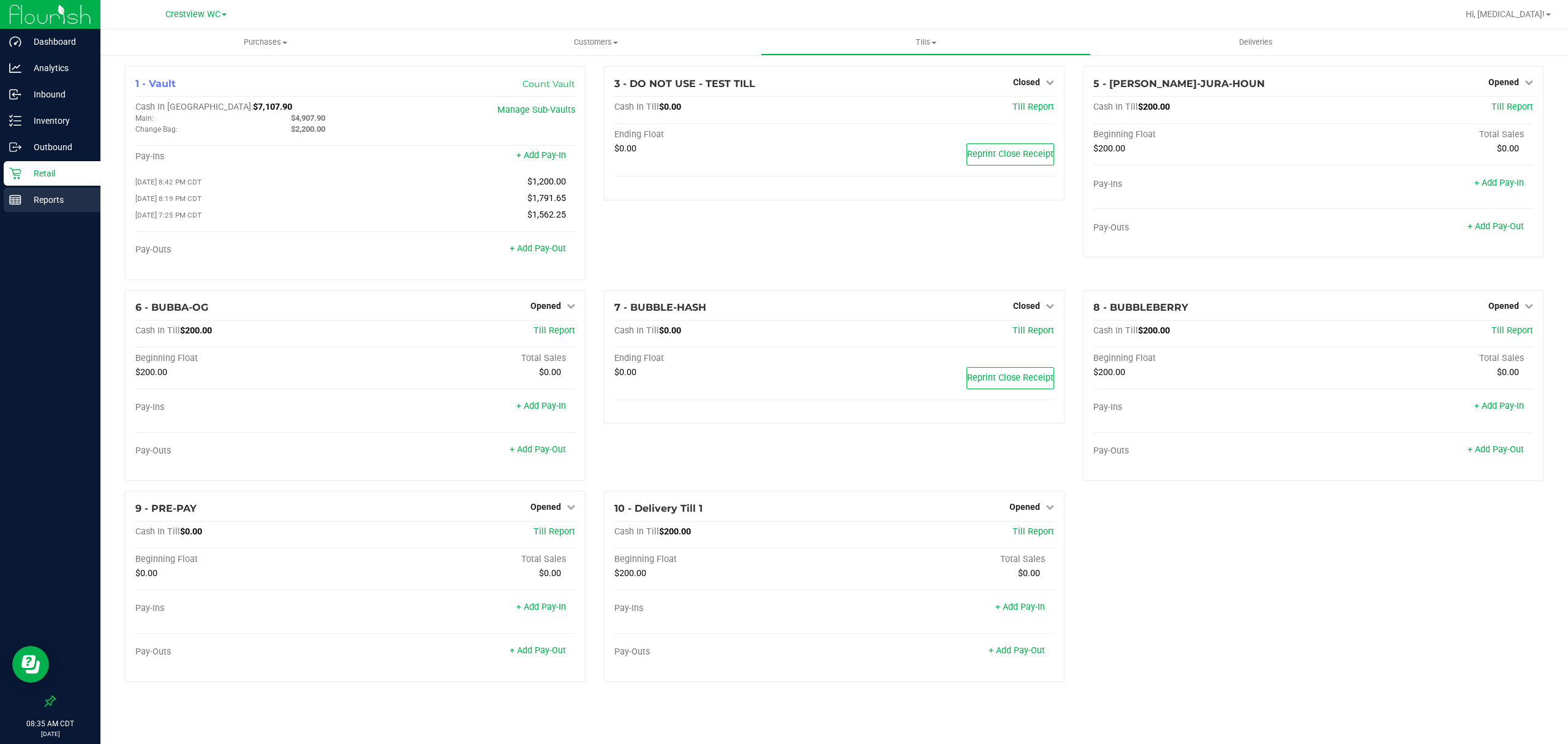
click at [61, 198] on p "Reports" at bounding box center [58, 200] width 74 height 15
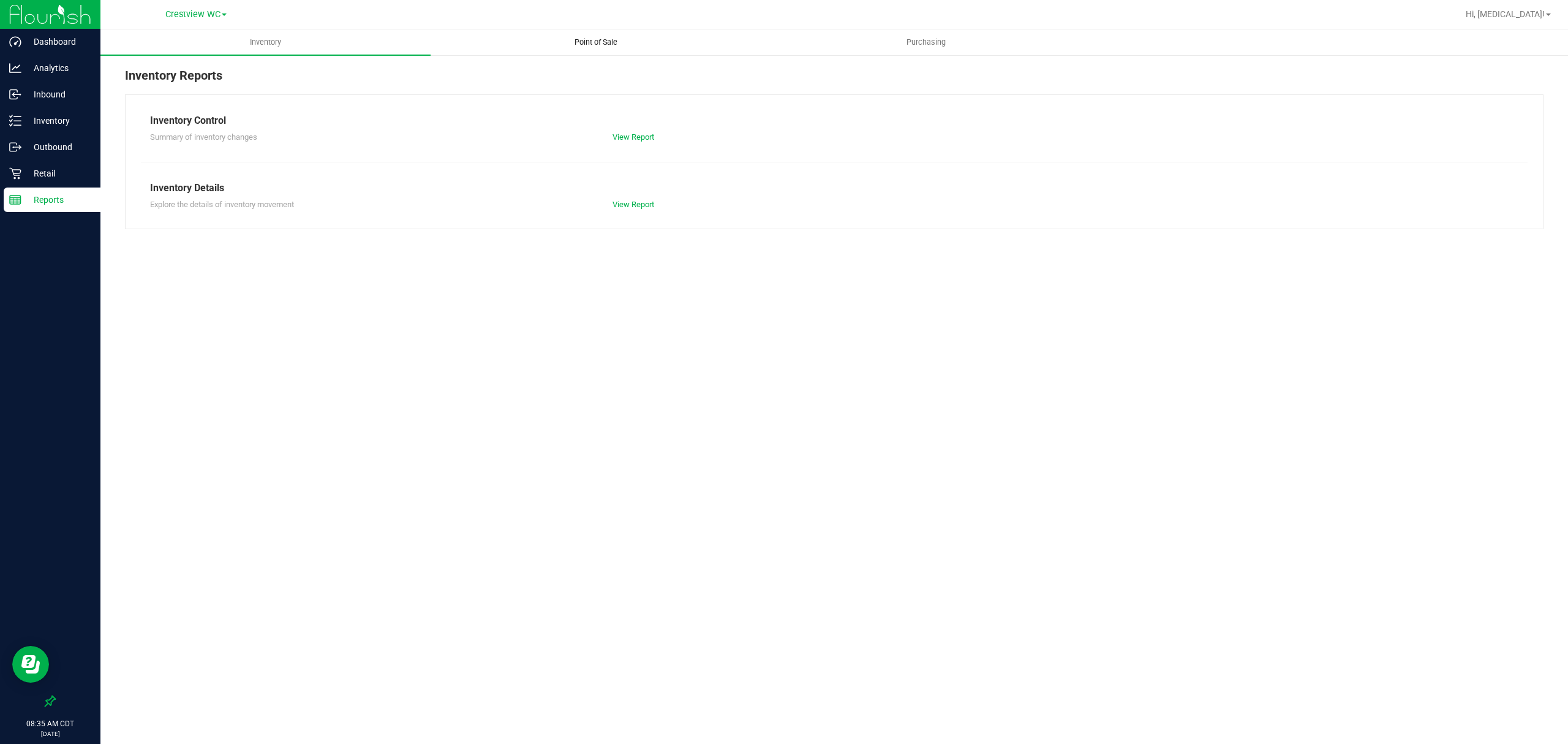
click at [581, 40] on span "Point of Sale" at bounding box center [596, 42] width 76 height 11
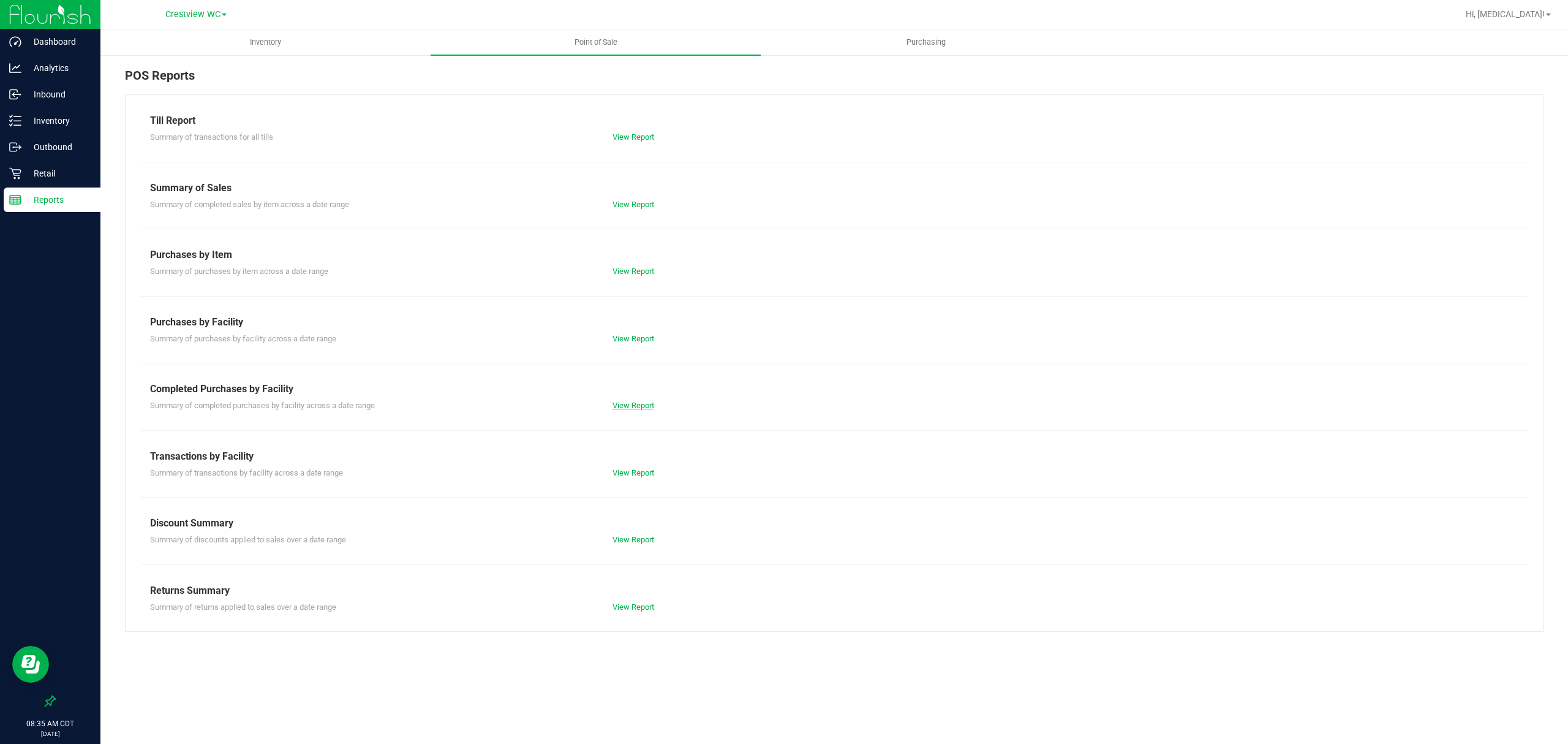
click at [640, 401] on link "View Report" at bounding box center [633, 405] width 42 height 9
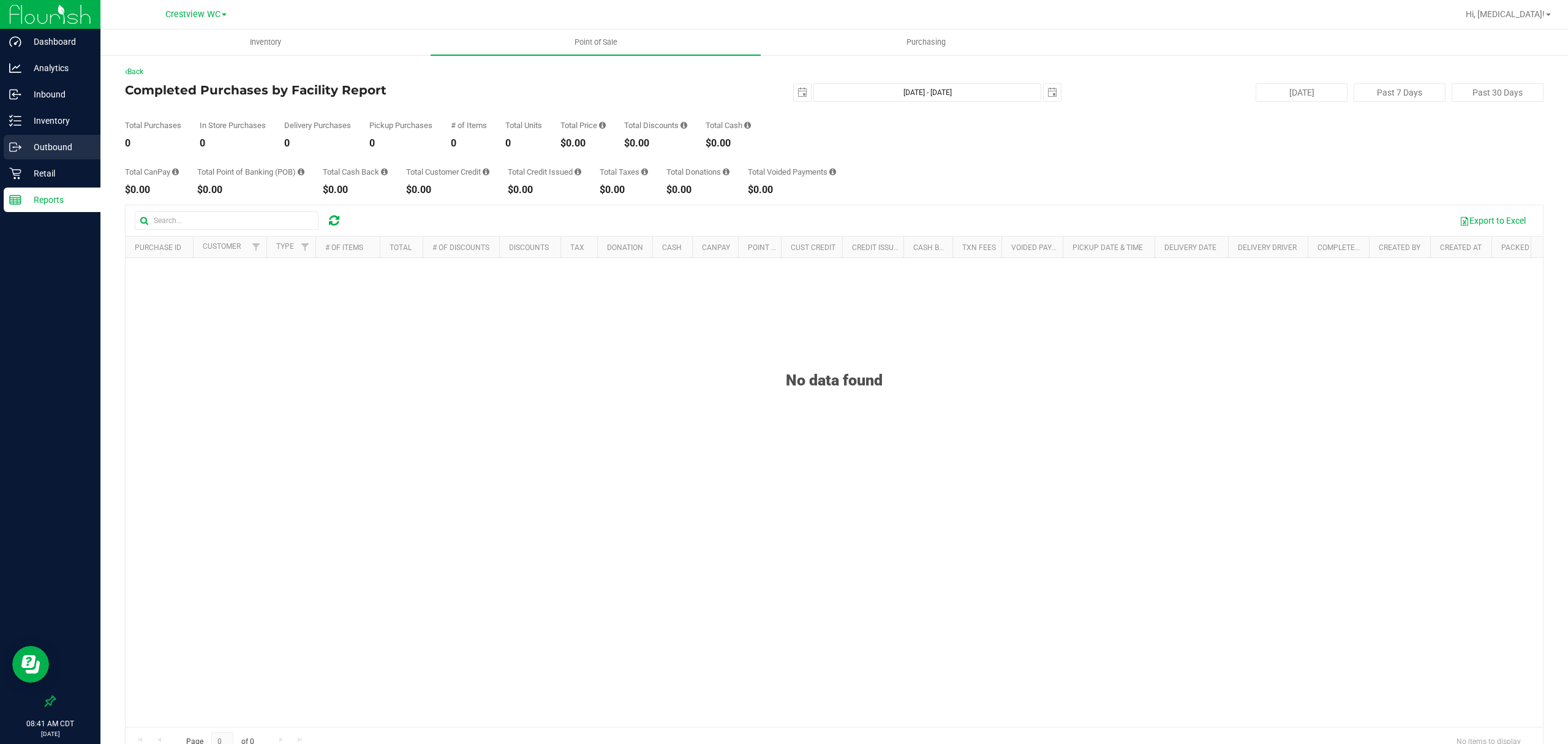
click at [57, 159] on link "Outbound" at bounding box center [50, 148] width 100 height 26
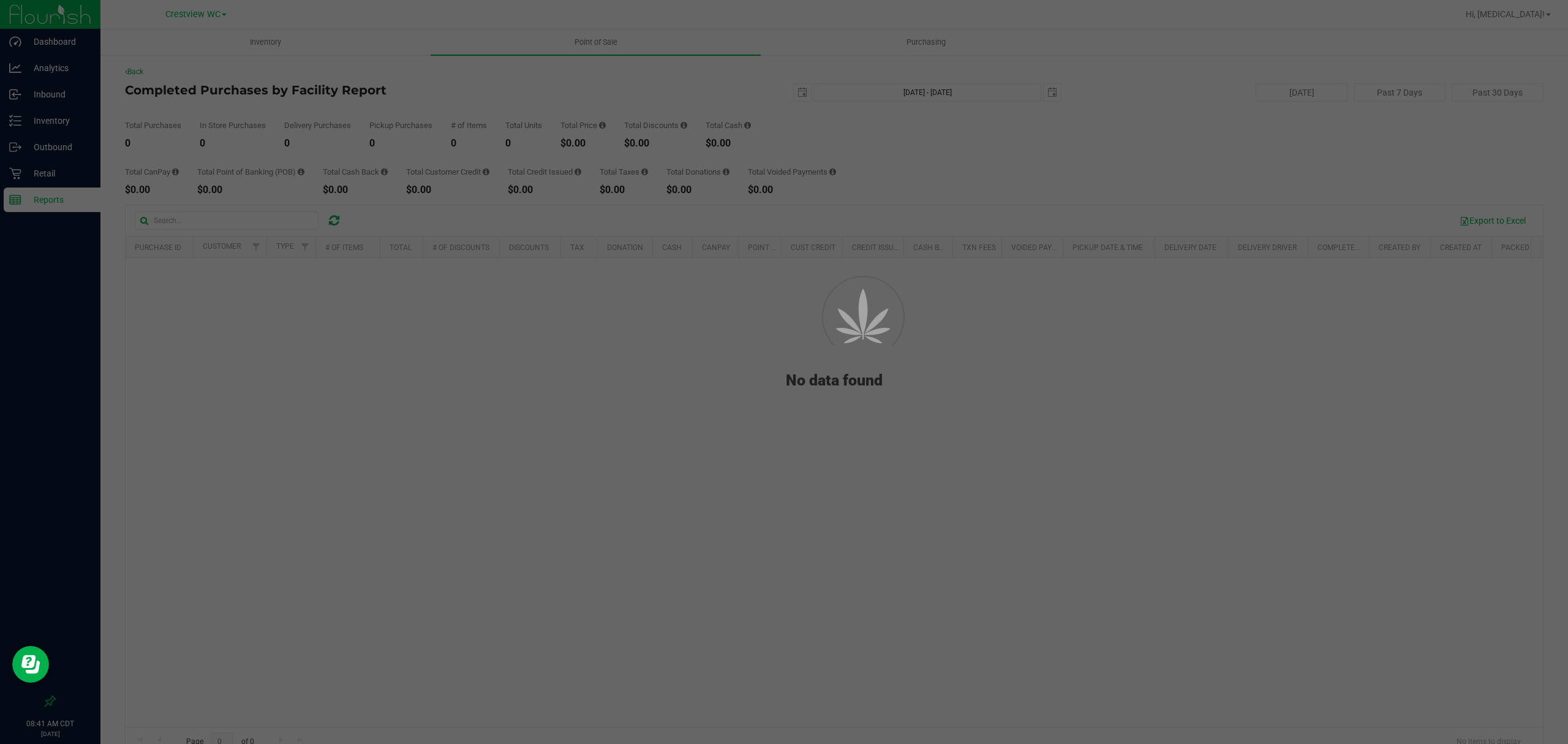
click at [51, 179] on div at bounding box center [784, 372] width 1568 height 744
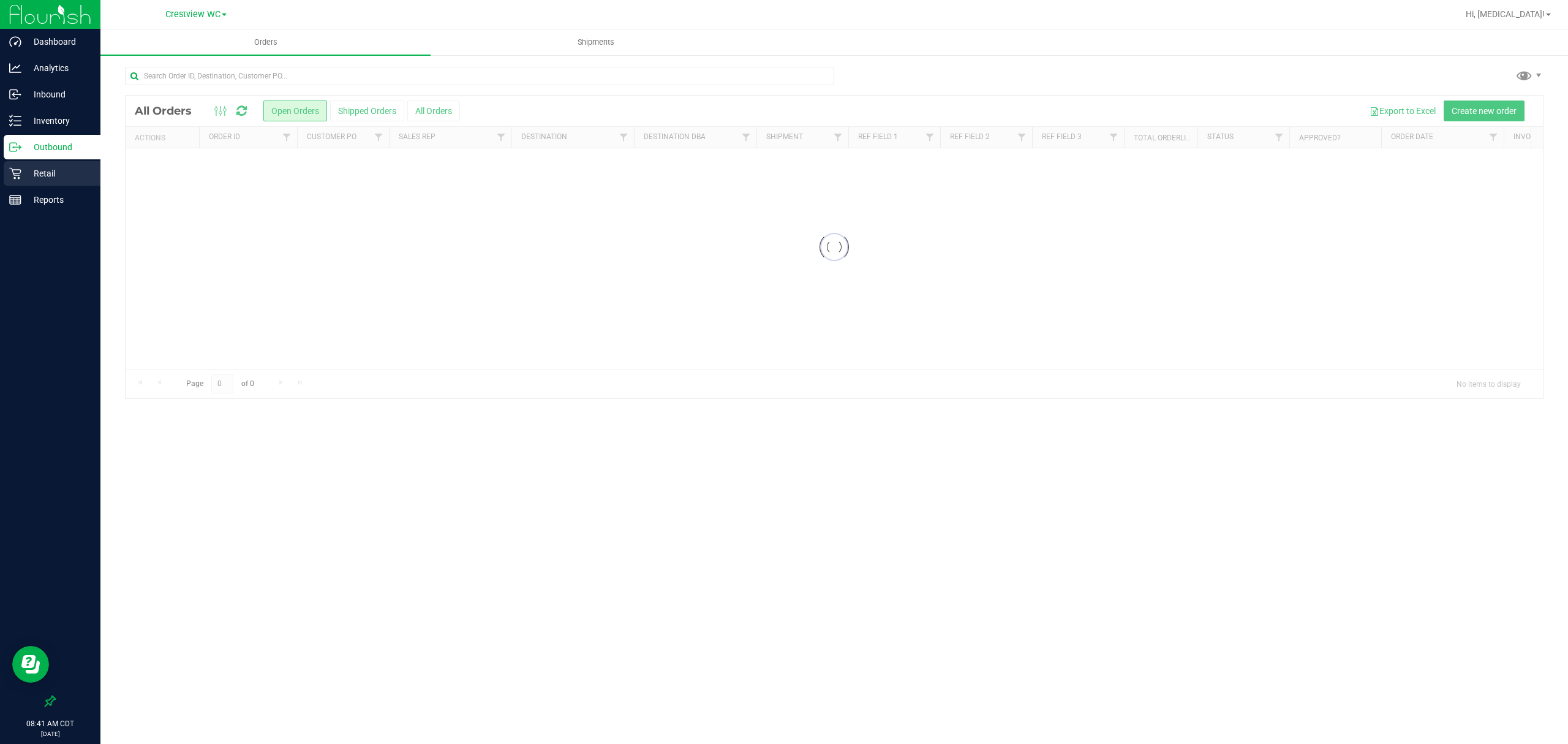
click at [50, 184] on div "Retail" at bounding box center [52, 174] width 97 height 25
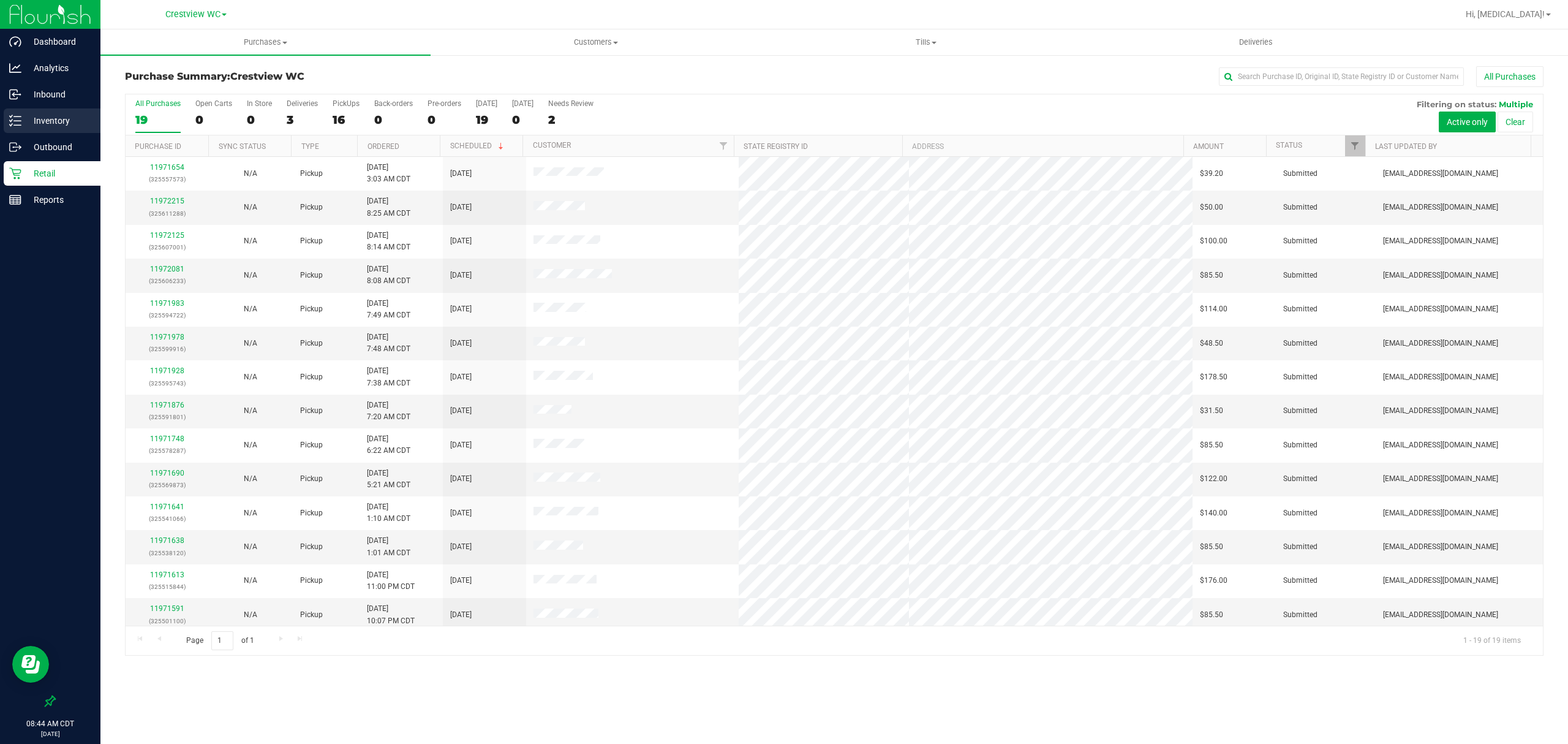
click at [46, 129] on div "Inventory" at bounding box center [52, 121] width 97 height 25
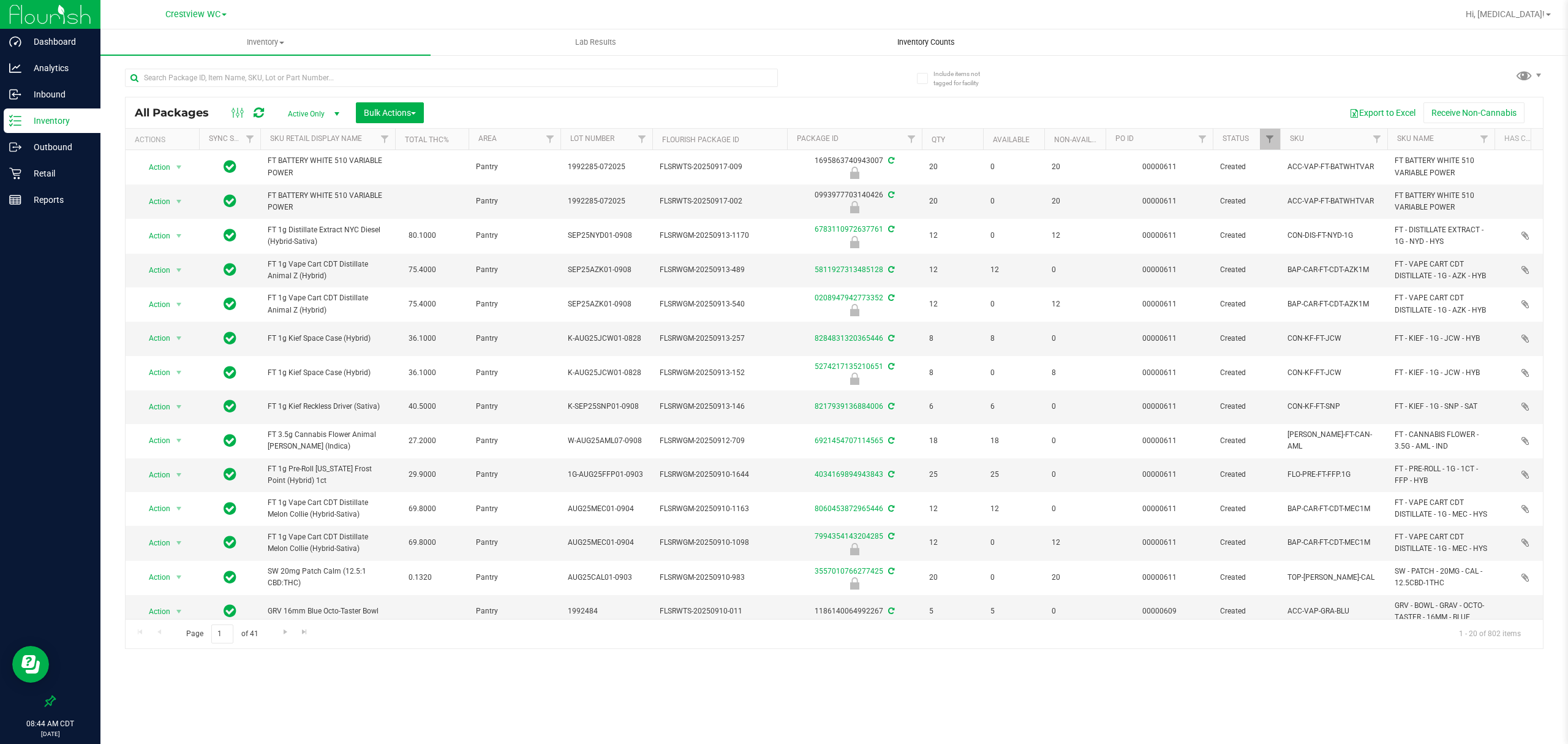
click at [939, 40] on span "Inventory Counts" at bounding box center [926, 42] width 90 height 11
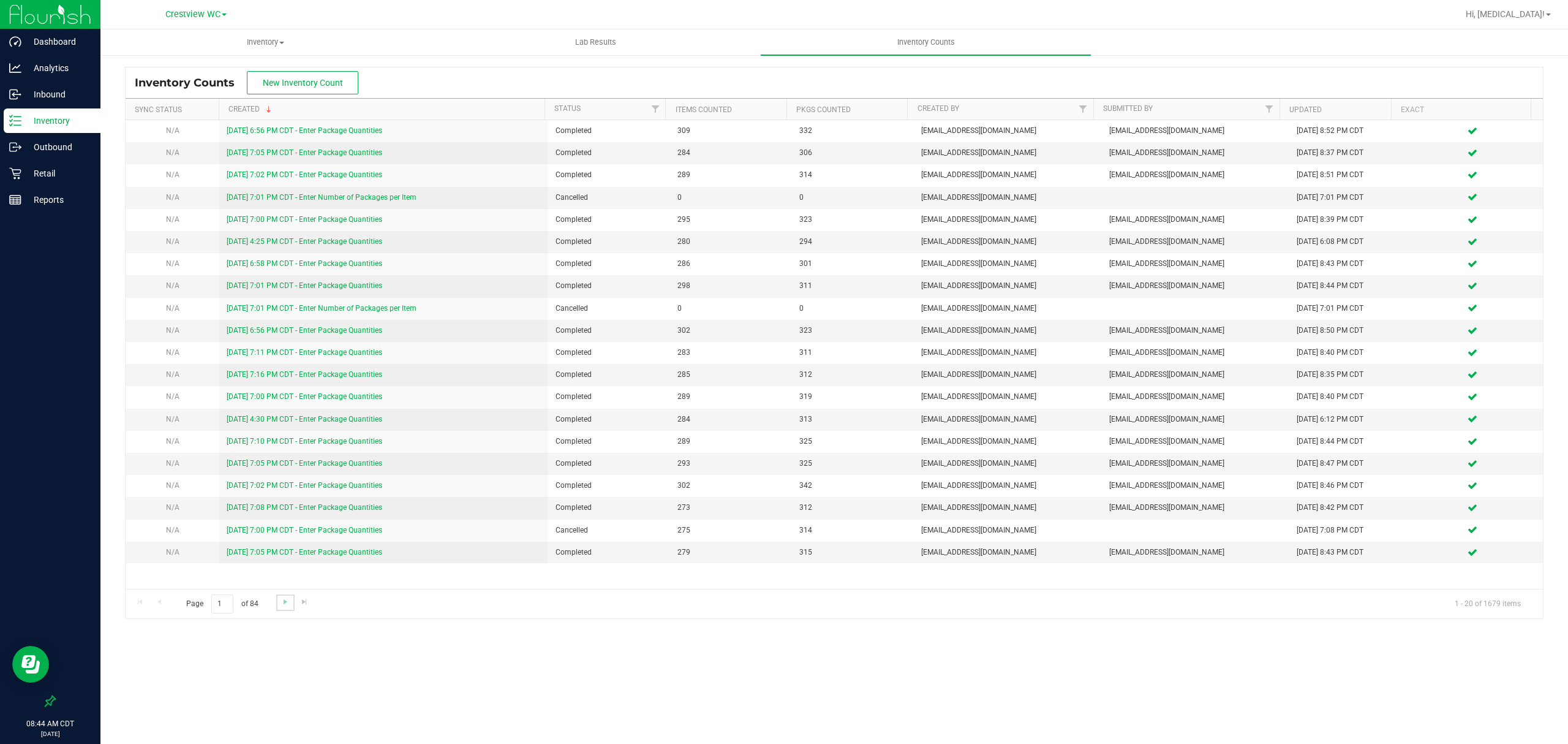
click at [277, 608] on link "Go to the next page" at bounding box center [285, 603] width 18 height 17
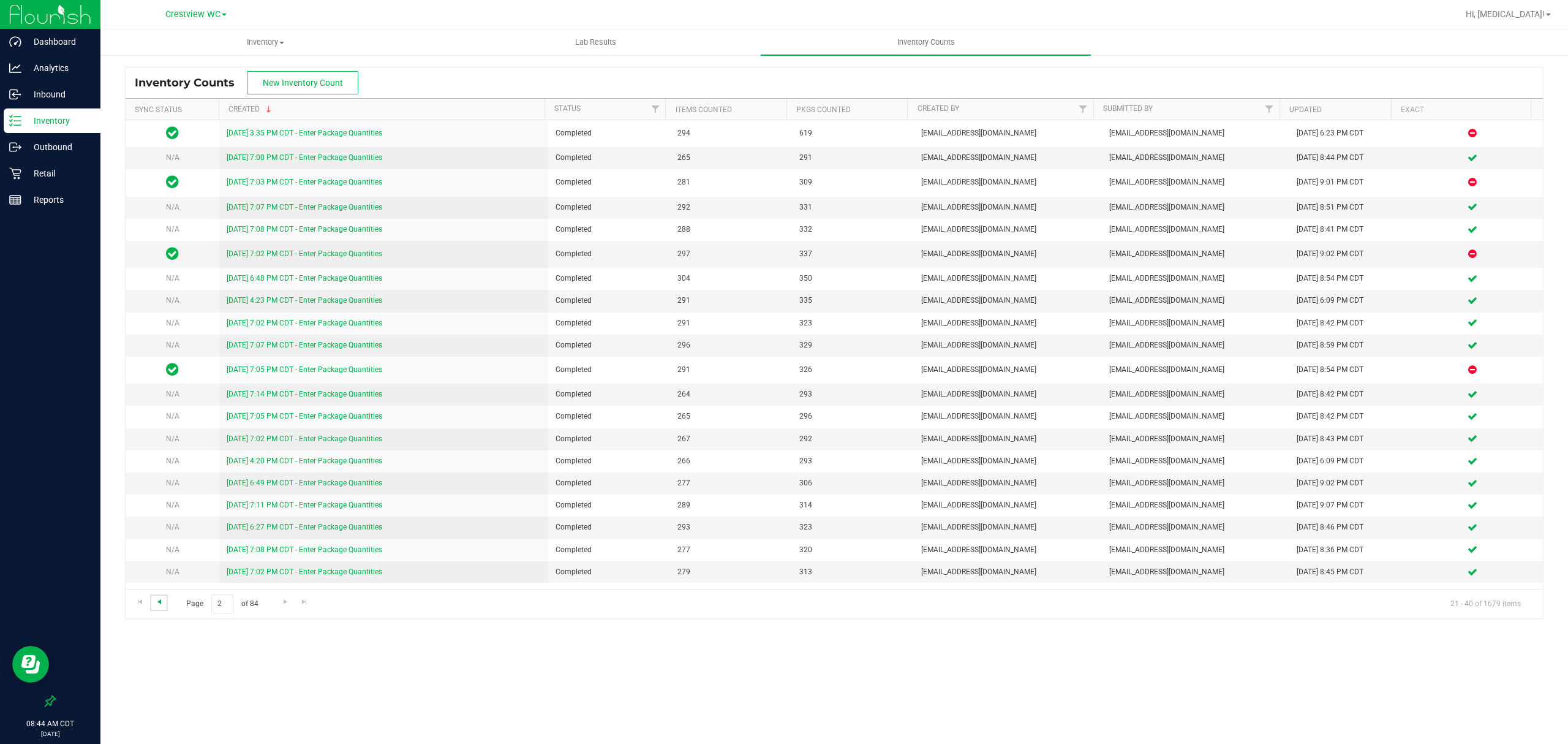
click at [160, 606] on span "Go to the previous page" at bounding box center [159, 602] width 10 height 10
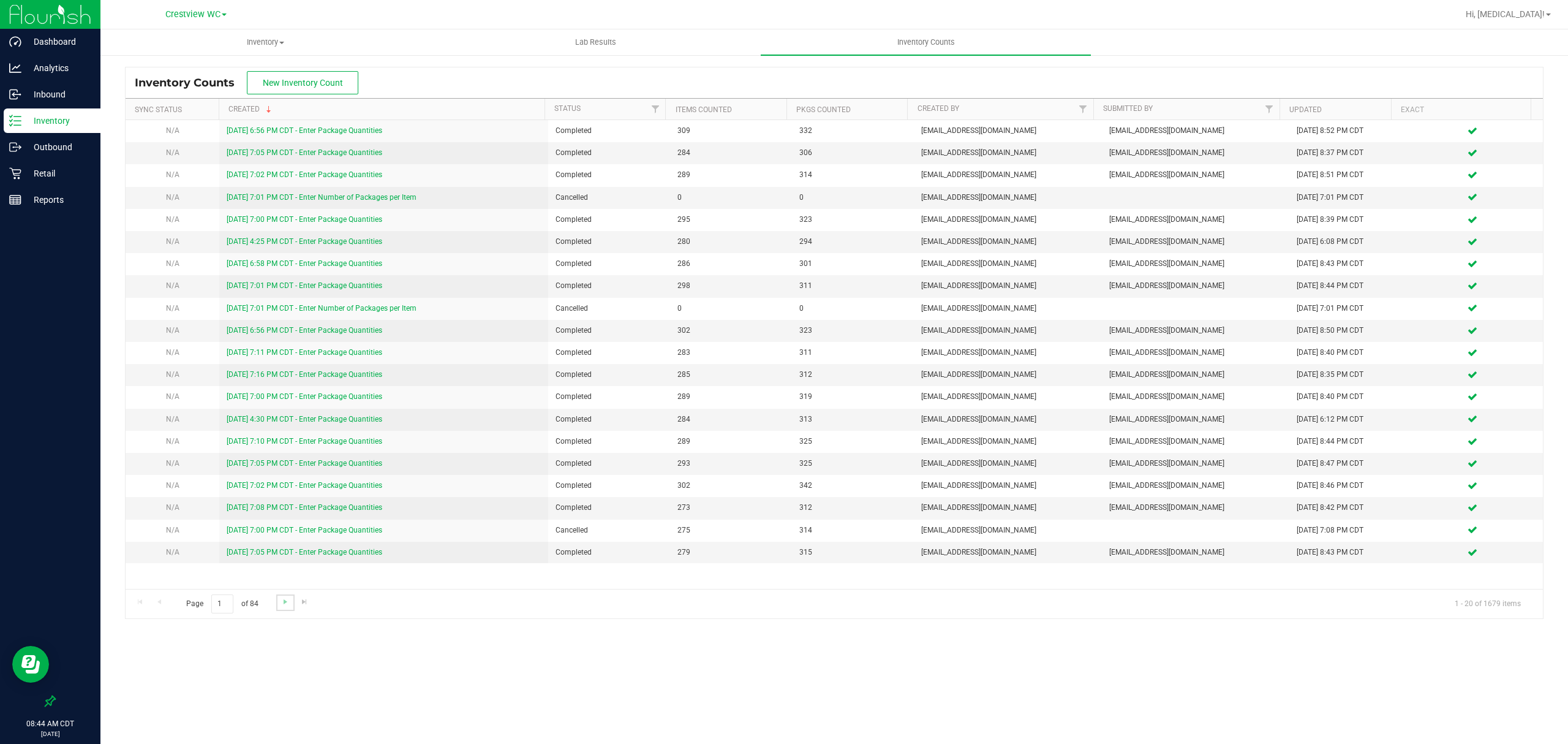
click at [278, 604] on link "Go to the next page" at bounding box center [285, 603] width 18 height 17
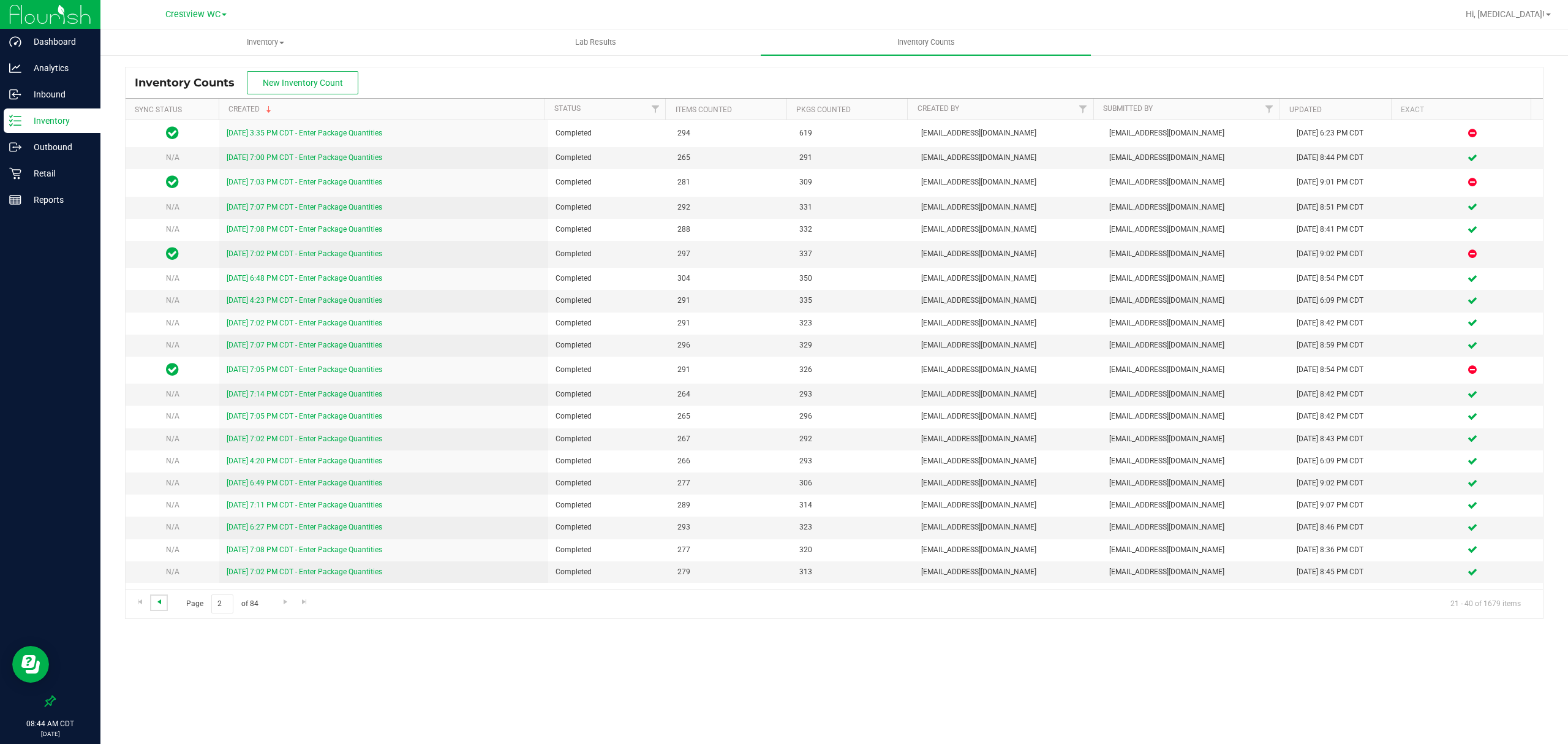
click at [158, 602] on span "Go to the previous page" at bounding box center [159, 602] width 10 height 10
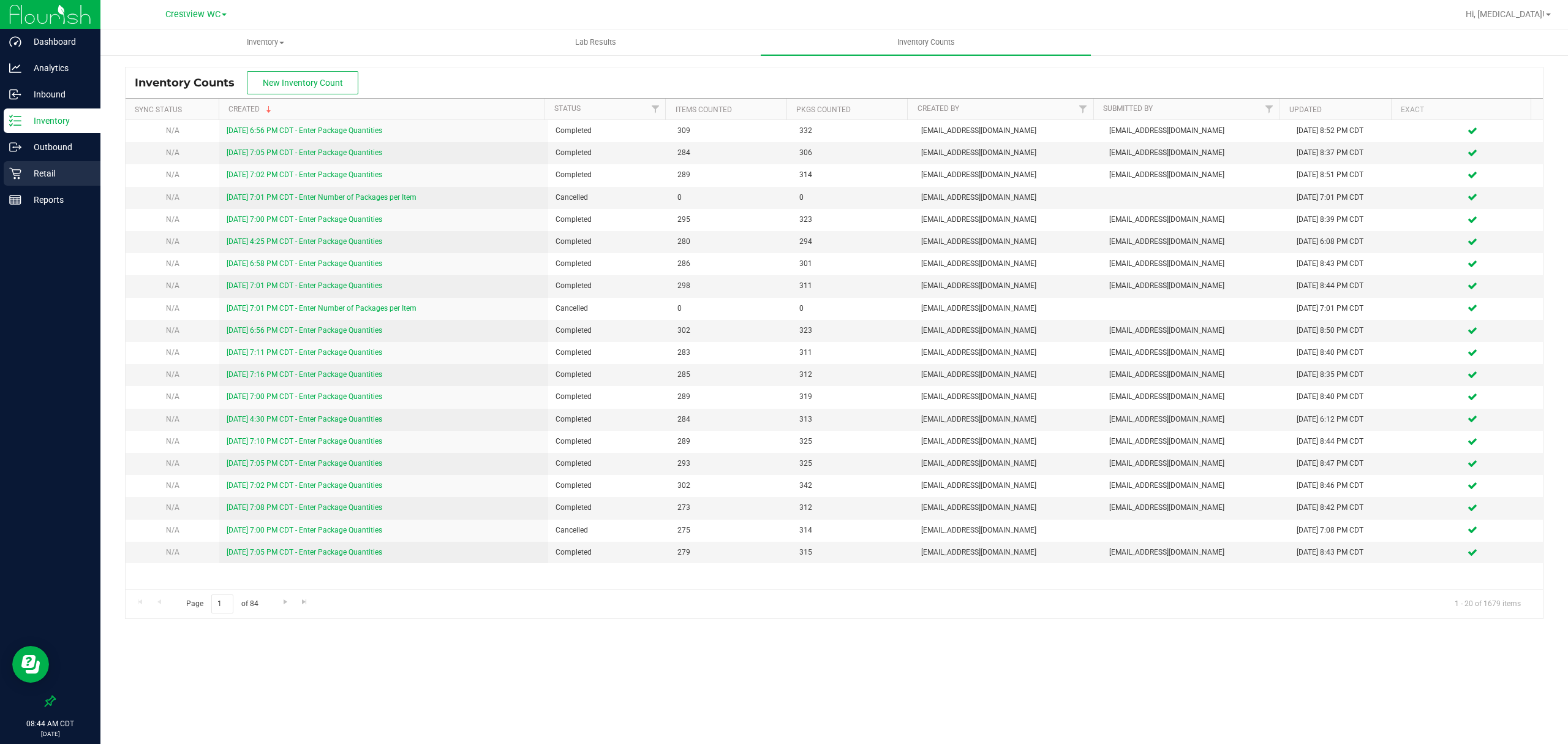
click at [26, 168] on p "Retail" at bounding box center [58, 174] width 74 height 15
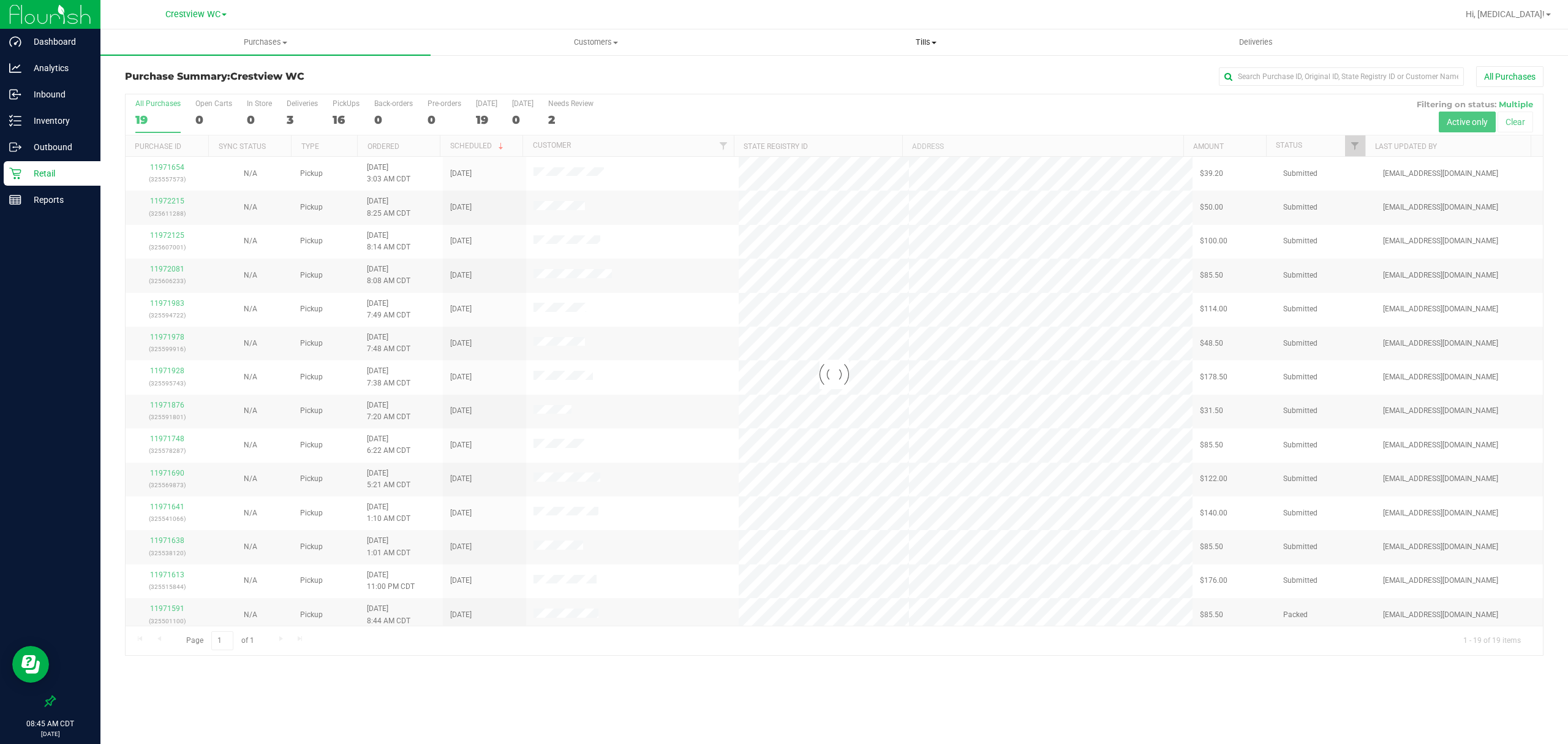
click at [921, 39] on span "Tills" at bounding box center [926, 42] width 329 height 11
click at [1193, 100] on div "All Purchases 19 Open Carts 0 In Store 0 Deliveries 3 PickUps 16 Back-orders 0 …" at bounding box center [834, 99] width 1417 height 10
click at [924, 42] on span "Tills" at bounding box center [926, 42] width 330 height 11
click at [822, 67] on li "Manage tills" at bounding box center [926, 74] width 330 height 15
